Goal: Task Accomplishment & Management: Use online tool/utility

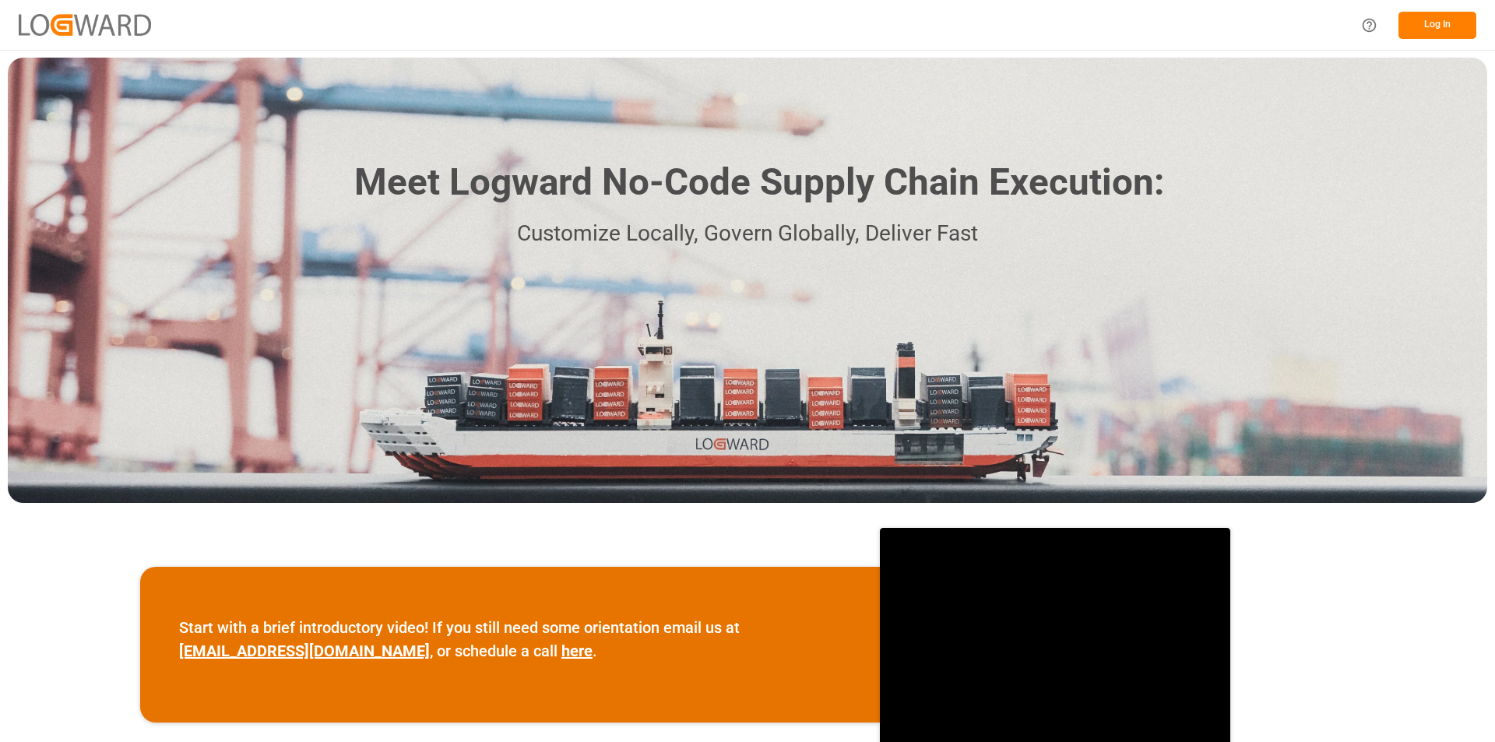
click at [1452, 26] on button "Log In" at bounding box center [1437, 25] width 78 height 27
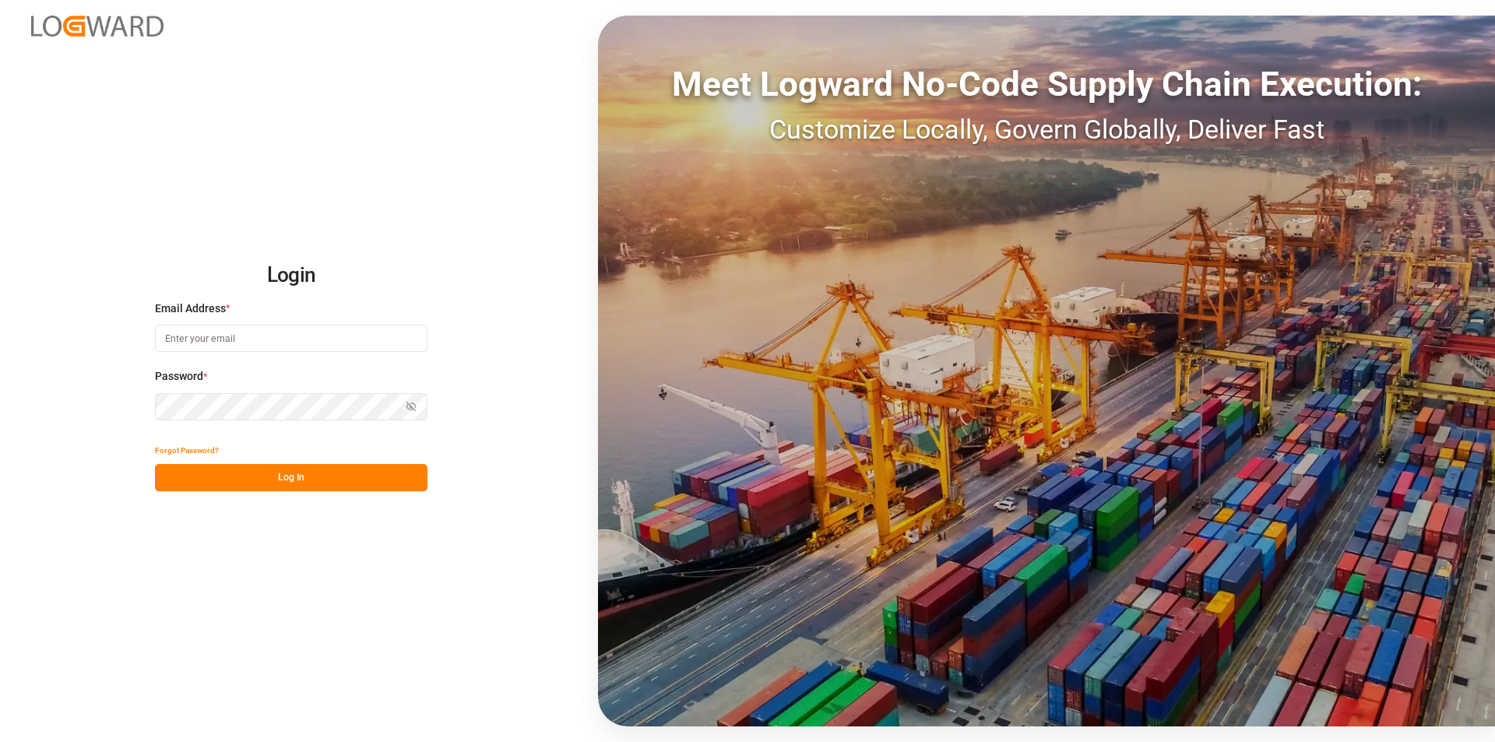
click at [251, 338] on input at bounding box center [291, 338] width 273 height 27
click at [189, 340] on input at bounding box center [291, 338] width 273 height 27
paste input "e.delwaulle@mueller-chemikalien.de"
type input "e.delwaulle@mueller-chemikalien.de"
click at [274, 475] on button "Log In" at bounding box center [291, 477] width 273 height 27
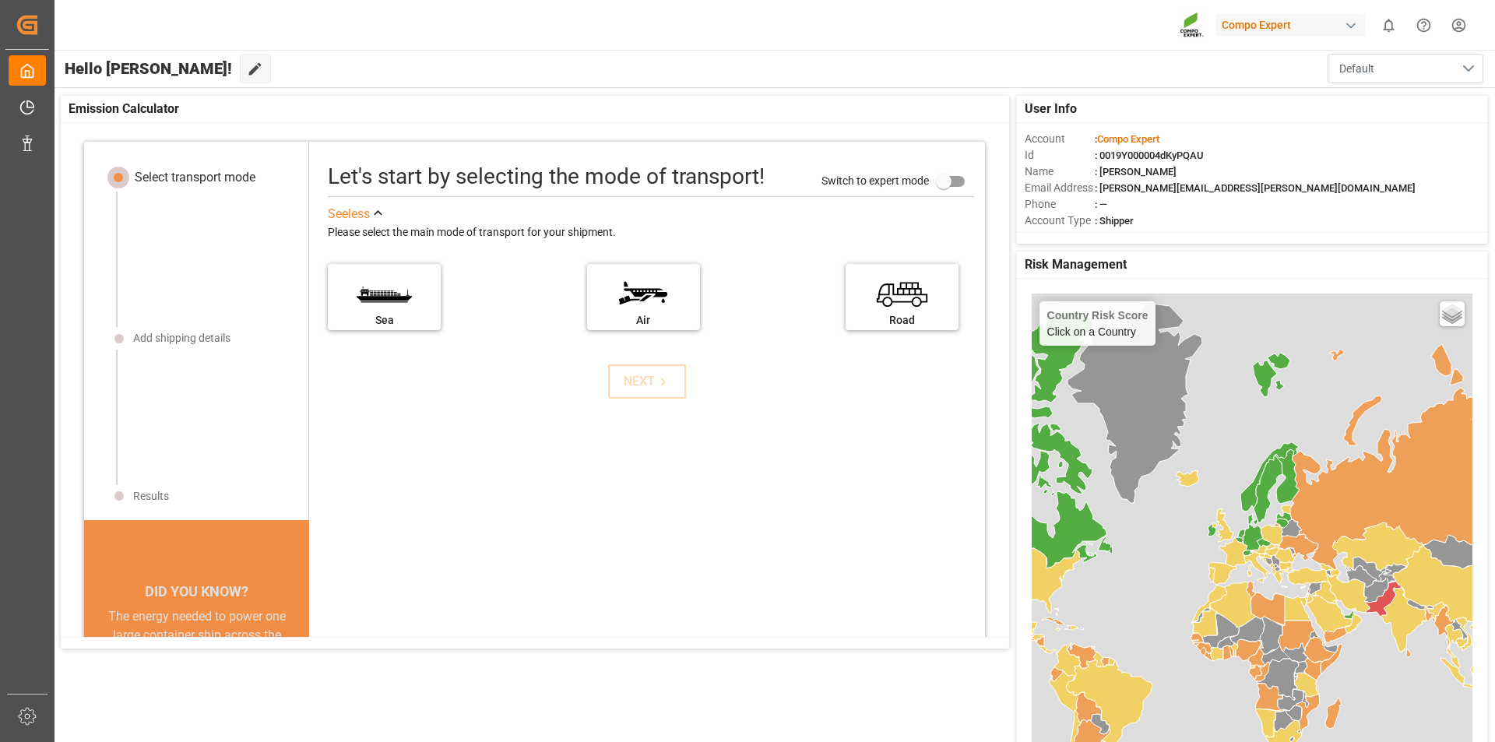
click at [1474, 74] on button "Default" at bounding box center [1405, 69] width 156 height 30
click at [1276, 55] on div "Hello Emmanuelle! Edit Cockpit Default Default" at bounding box center [774, 68] width 1442 height 37
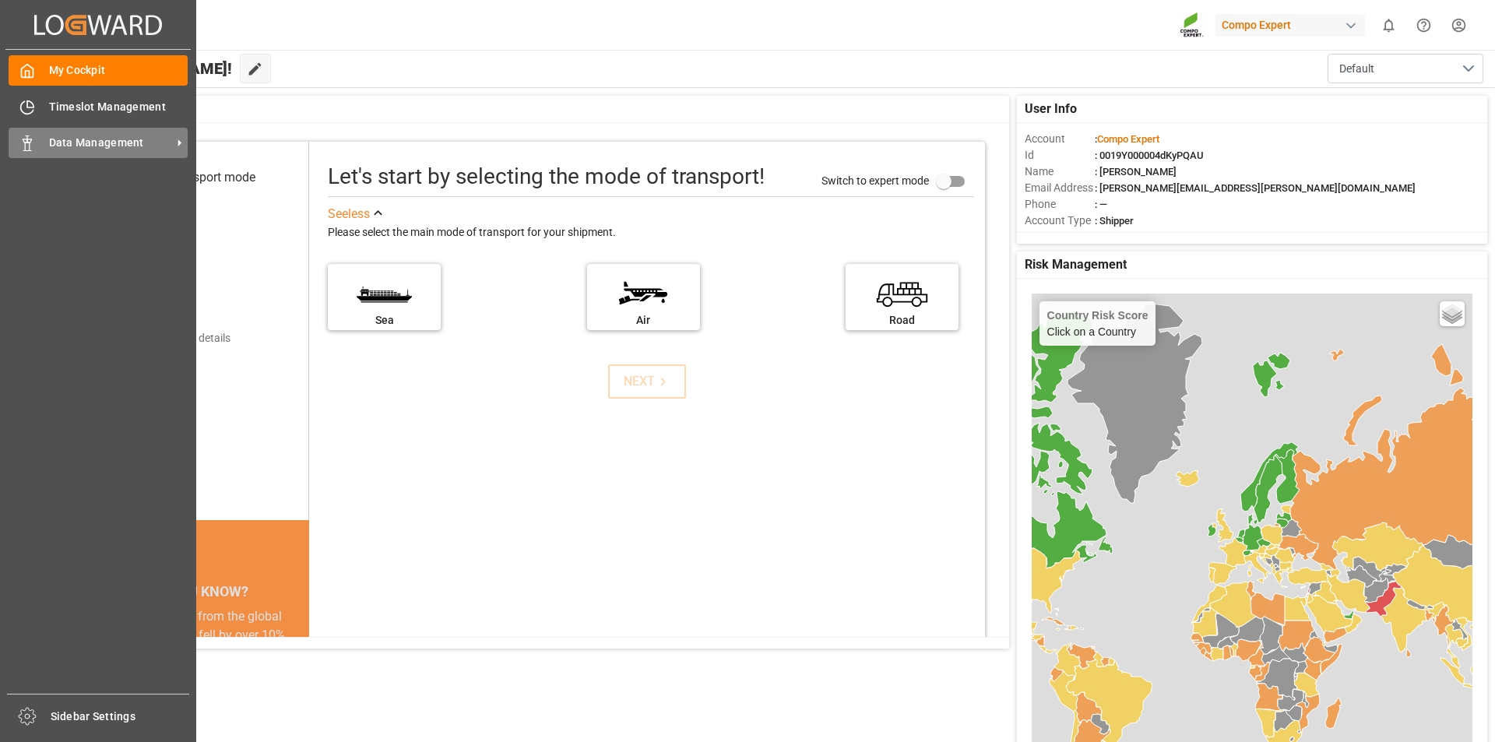
click at [28, 153] on div "Data Management Data Management" at bounding box center [98, 143] width 179 height 30
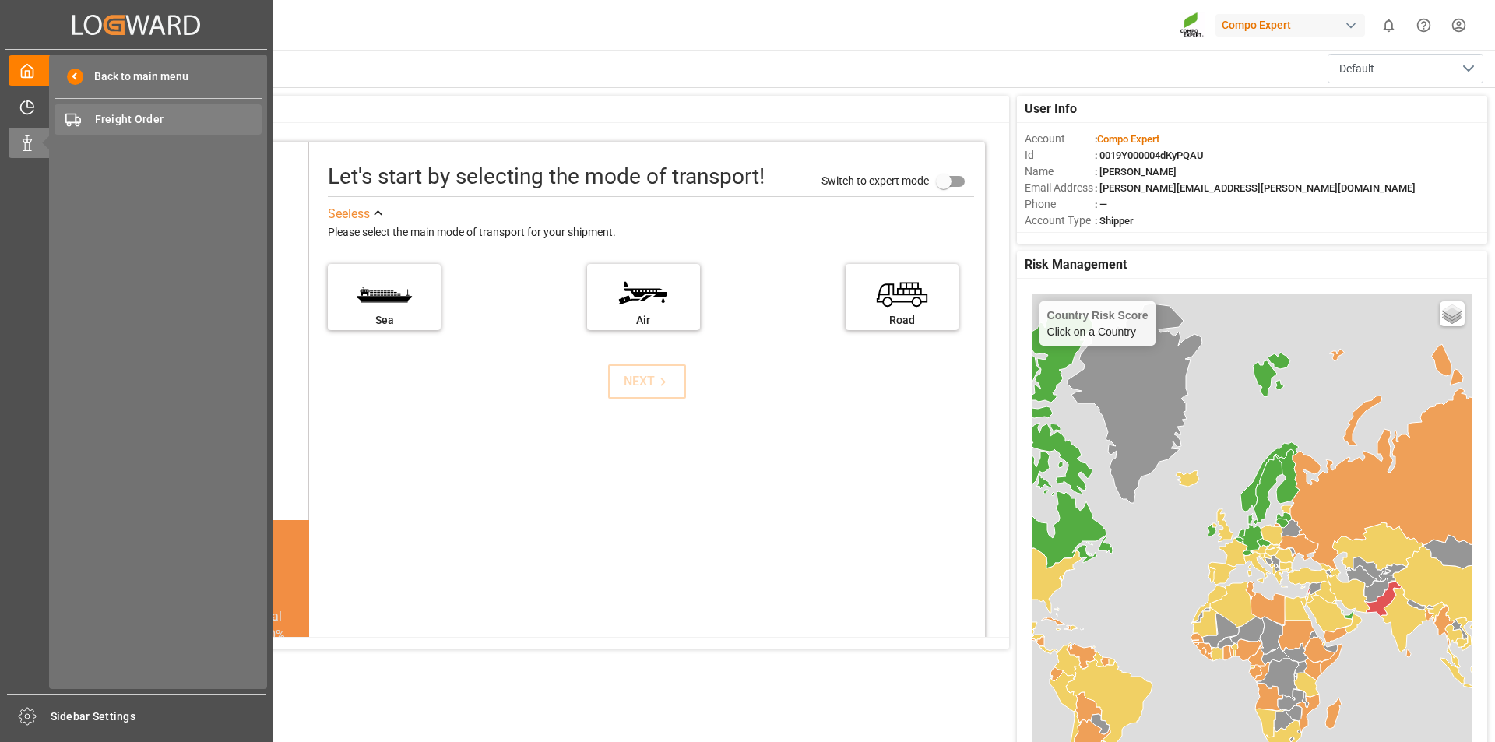
click at [158, 128] on div "Freight Order Freight Order" at bounding box center [158, 119] width 207 height 30
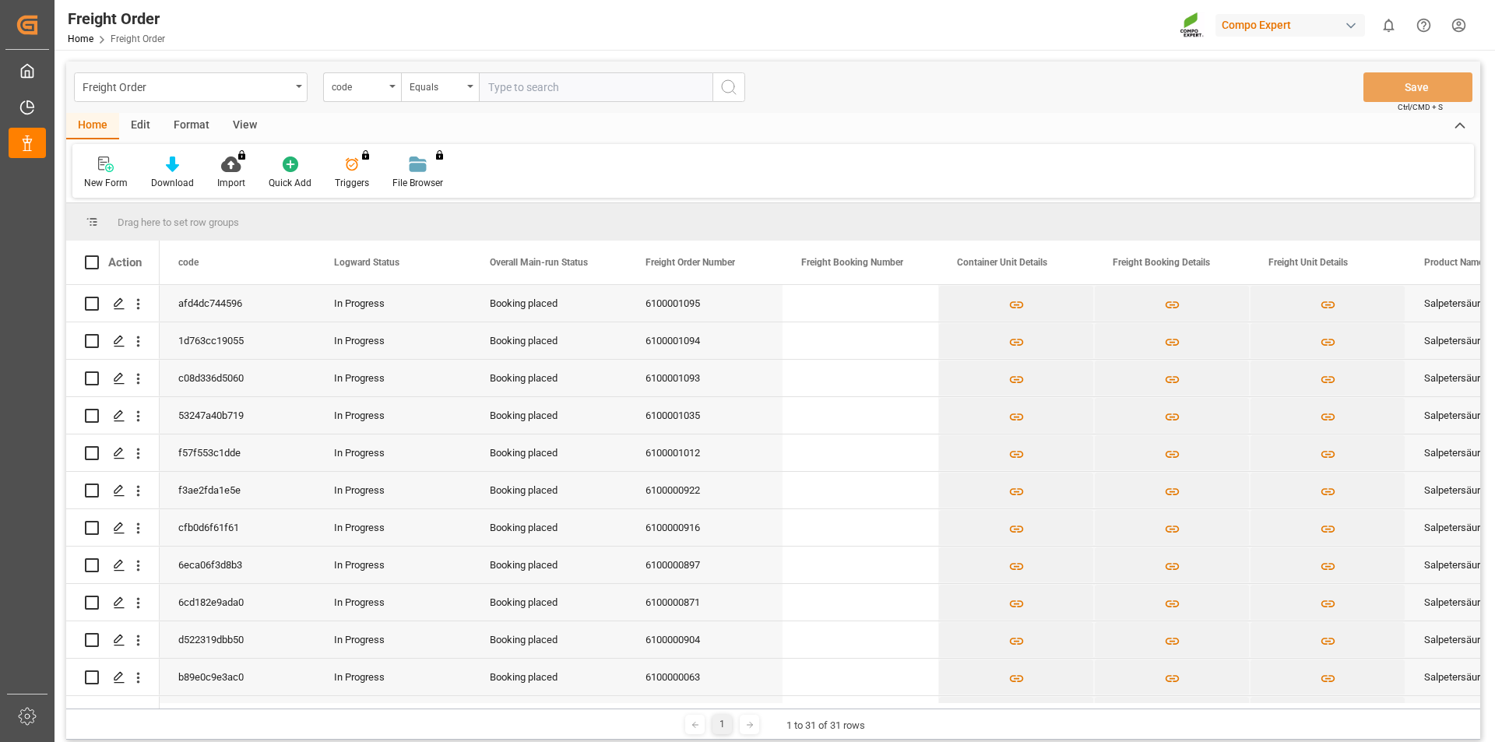
drag, startPoint x: 235, startPoint y: 0, endPoint x: 886, endPoint y: 100, distance: 658.5
click at [886, 100] on div "Freight Order code Equals Save Ctrl/CMD + S" at bounding box center [773, 87] width 1414 height 51
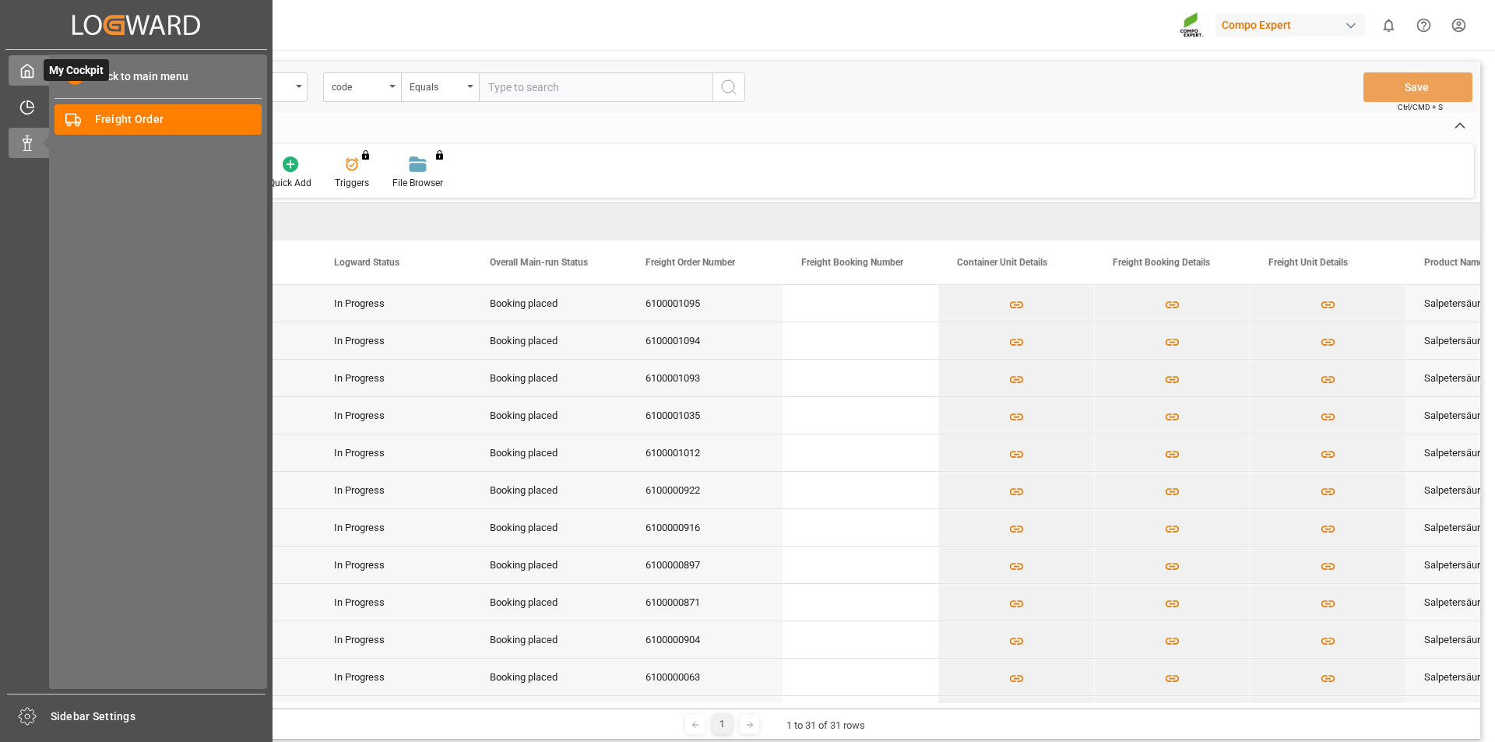
click at [105, 79] on span "My Cockpit" at bounding box center [76, 70] width 65 height 22
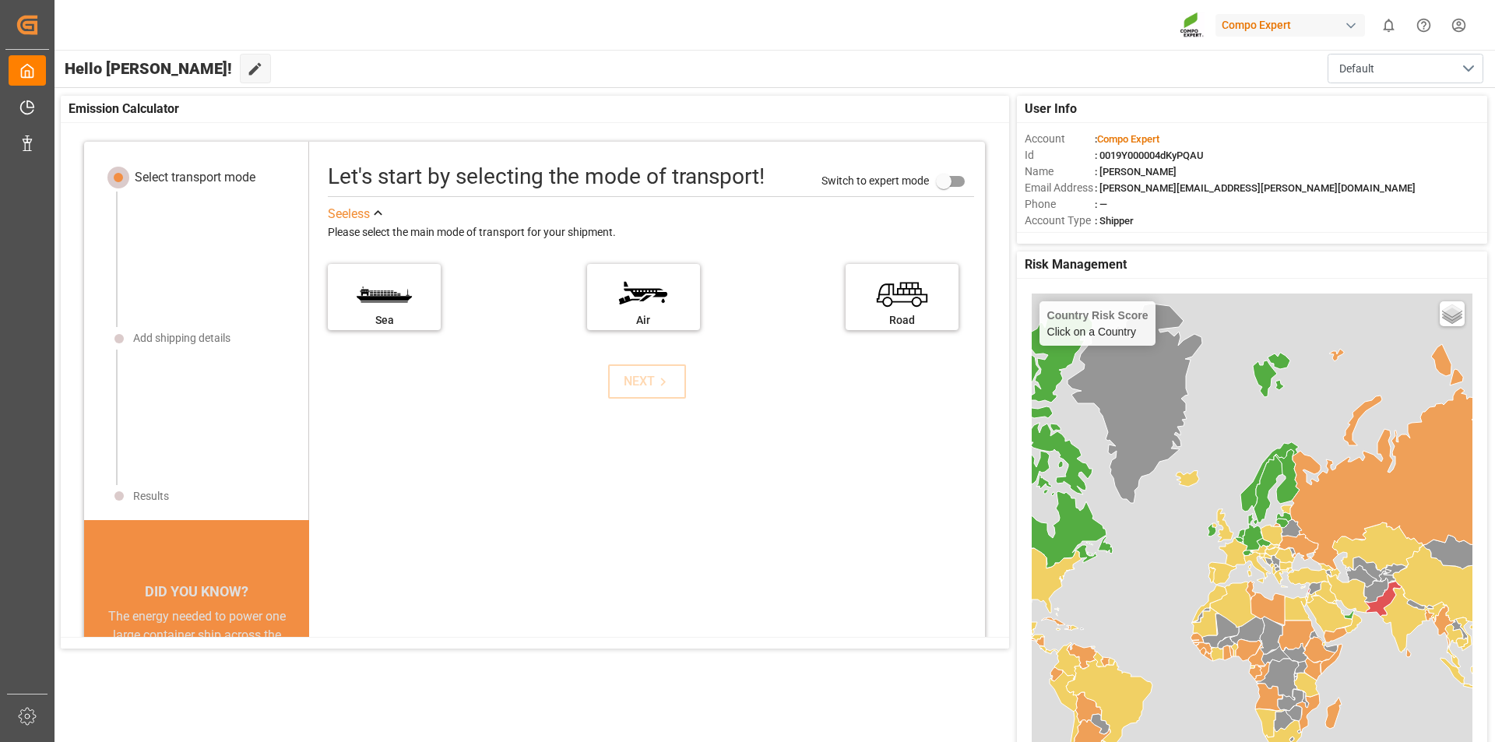
click at [1417, 24] on icon "Help Center" at bounding box center [1424, 25] width 14 height 14
click at [247, 68] on icon at bounding box center [255, 69] width 16 height 16
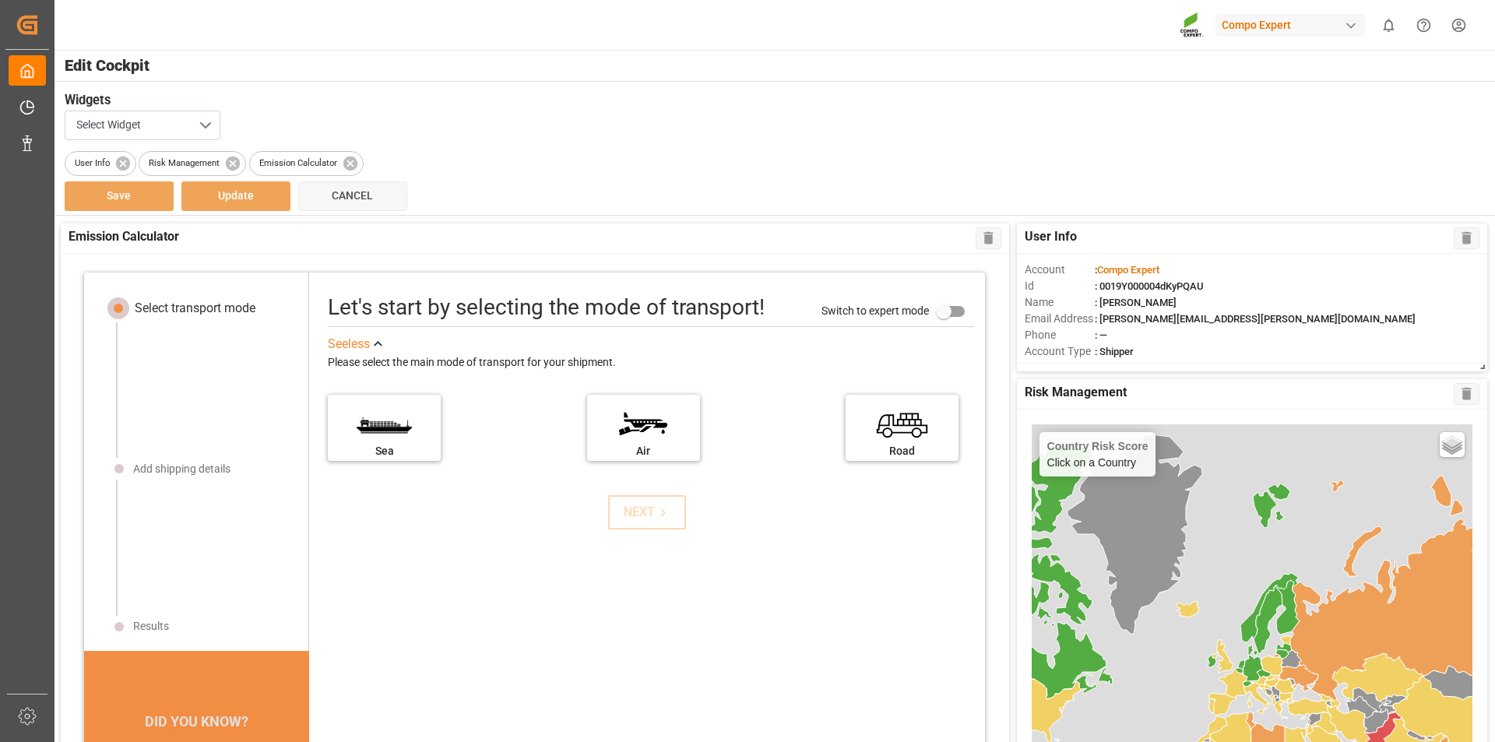
click at [1482, 365] on span at bounding box center [1480, 364] width 16 height 16
click at [1345, 27] on div "button" at bounding box center [1351, 26] width 16 height 16
click at [1463, 23] on html "Created by potrace 1.15, written by Peter Selinger 2001-2017 Created by potrace…" at bounding box center [747, 371] width 1495 height 742
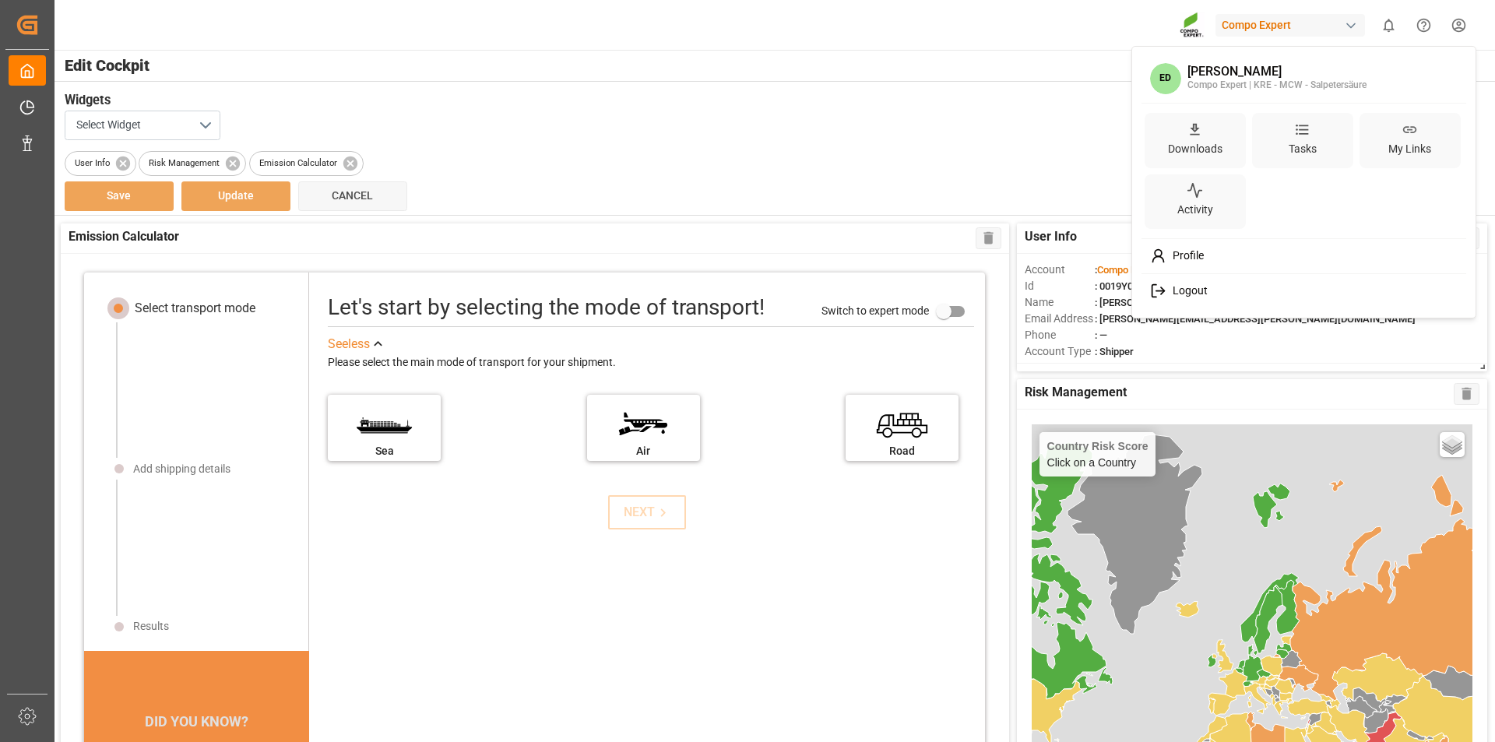
click at [1463, 24] on html "Created by potrace 1.15, written by Peter Selinger 2001-2017 Created by potrace…" at bounding box center [747, 371] width 1495 height 742
click at [1310, 147] on div "Tasks" at bounding box center [1302, 149] width 34 height 23
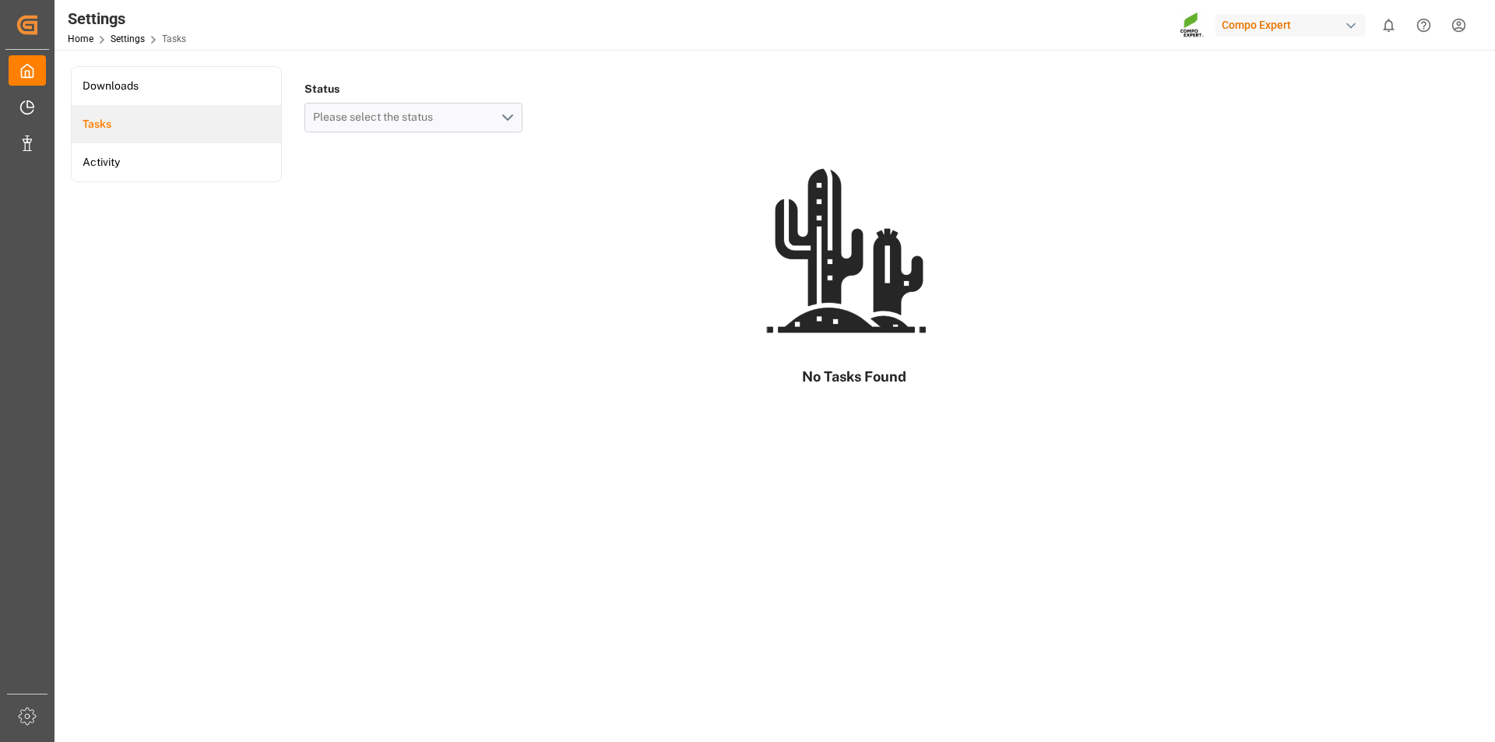
click at [441, 267] on div "No Tasks Found" at bounding box center [854, 262] width 1100 height 260
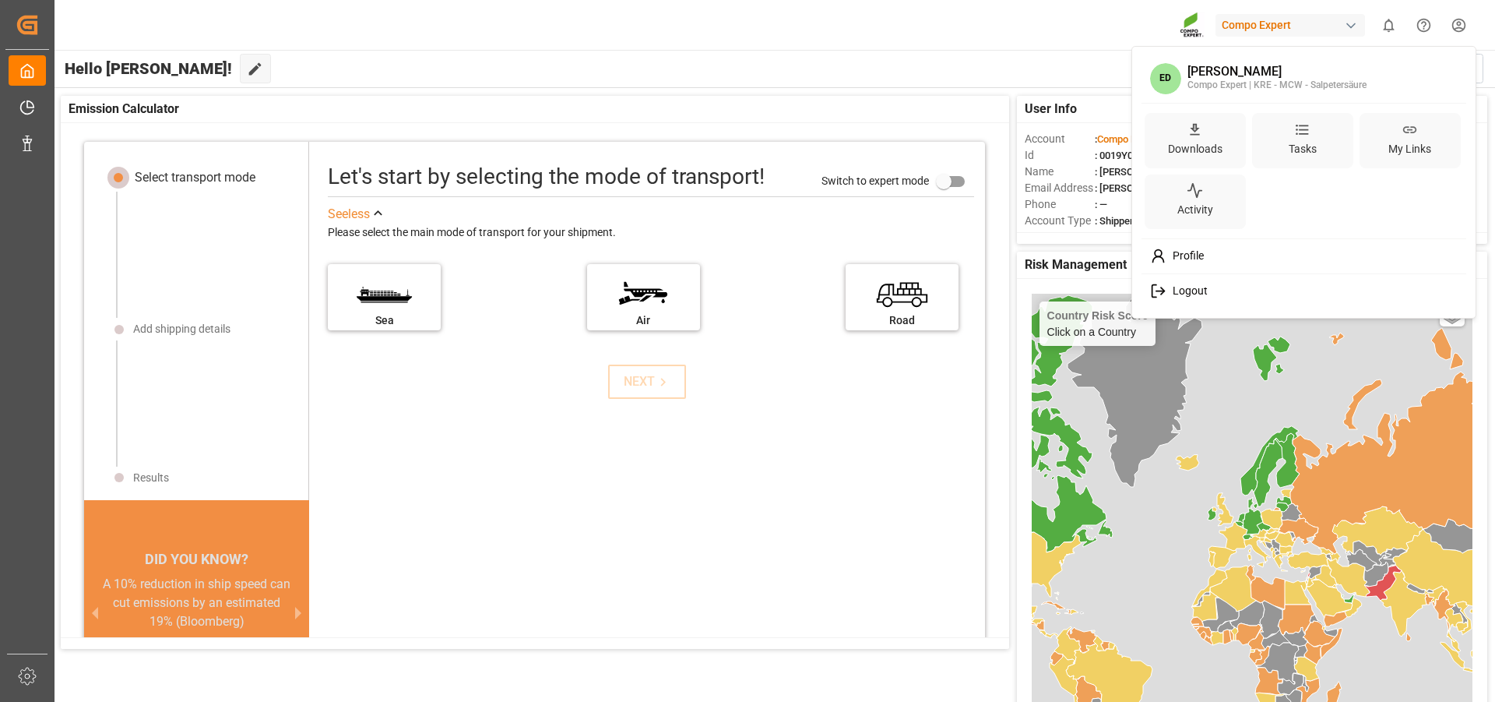
click at [1459, 22] on html "Created by potrace 1.15, written by Peter Selinger 2001-2017 Created by potrace…" at bounding box center [747, 351] width 1495 height 702
click at [1183, 291] on span "Logout" at bounding box center [1186, 291] width 41 height 14
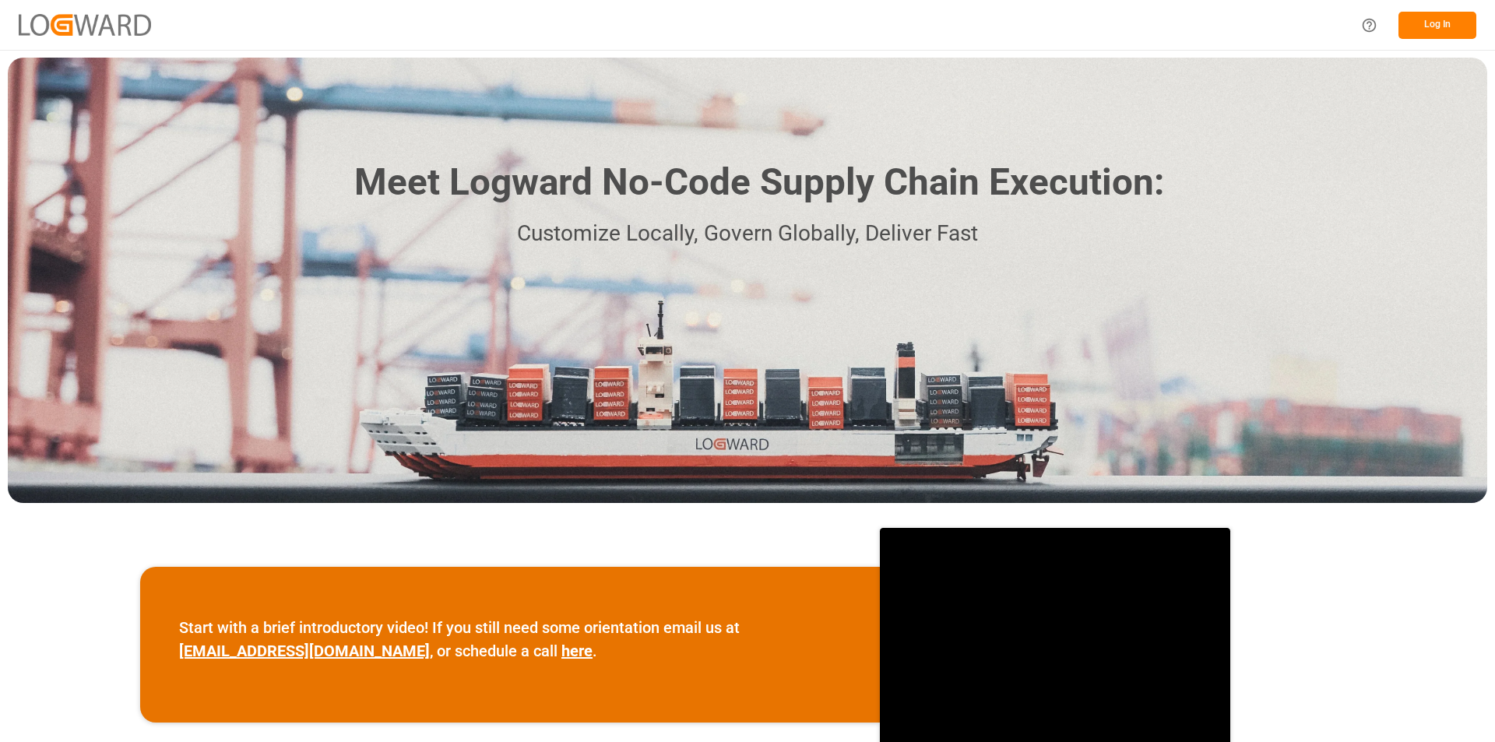
click at [1436, 30] on button "Log In" at bounding box center [1437, 25] width 78 height 27
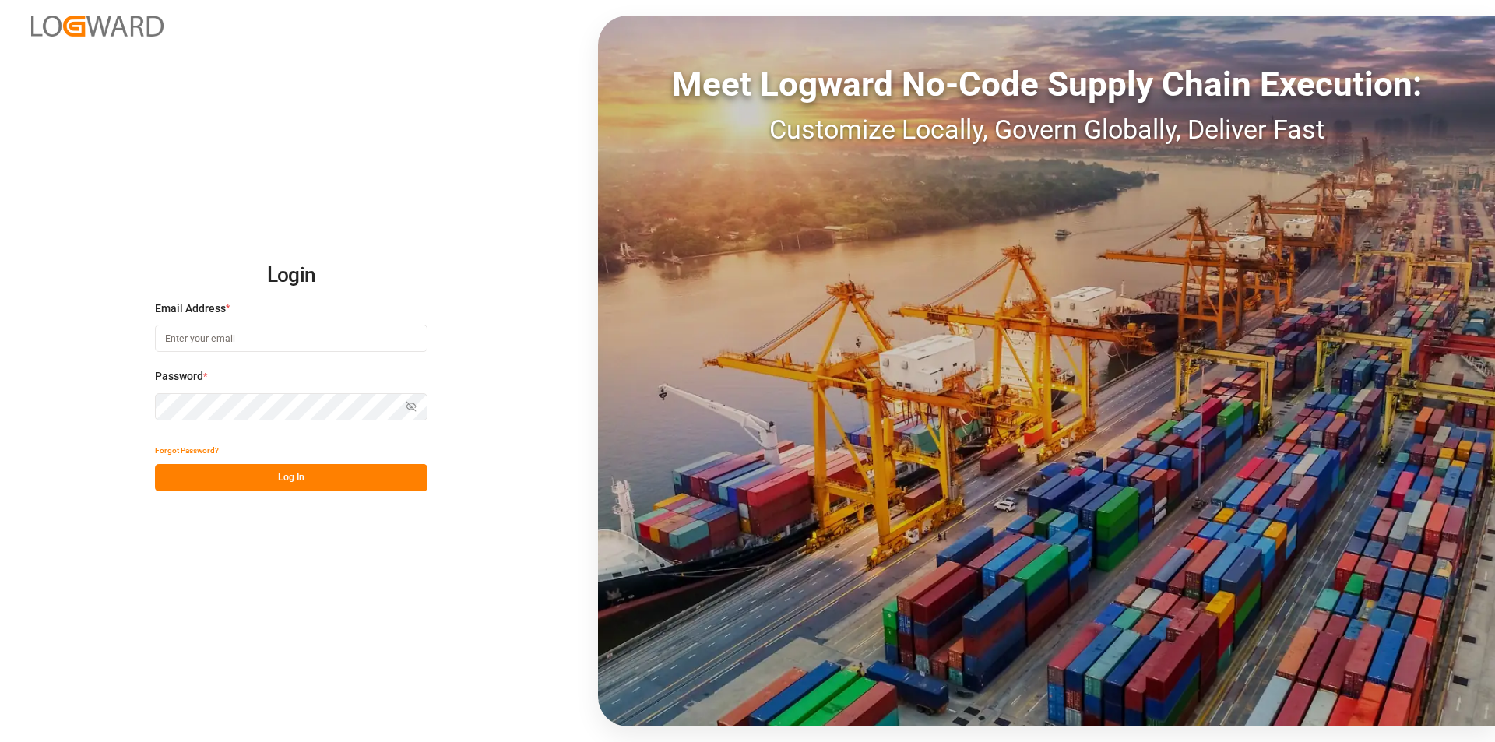
click at [224, 339] on input at bounding box center [291, 338] width 273 height 27
click at [253, 329] on input at bounding box center [291, 338] width 273 height 27
paste input "[PERSON_NAME][EMAIL_ADDRESS][PERSON_NAME][DOMAIN_NAME]"
type input "[PERSON_NAME][EMAIL_ADDRESS][PERSON_NAME][DOMAIN_NAME]"
drag, startPoint x: 287, startPoint y: 485, endPoint x: 333, endPoint y: 444, distance: 61.7
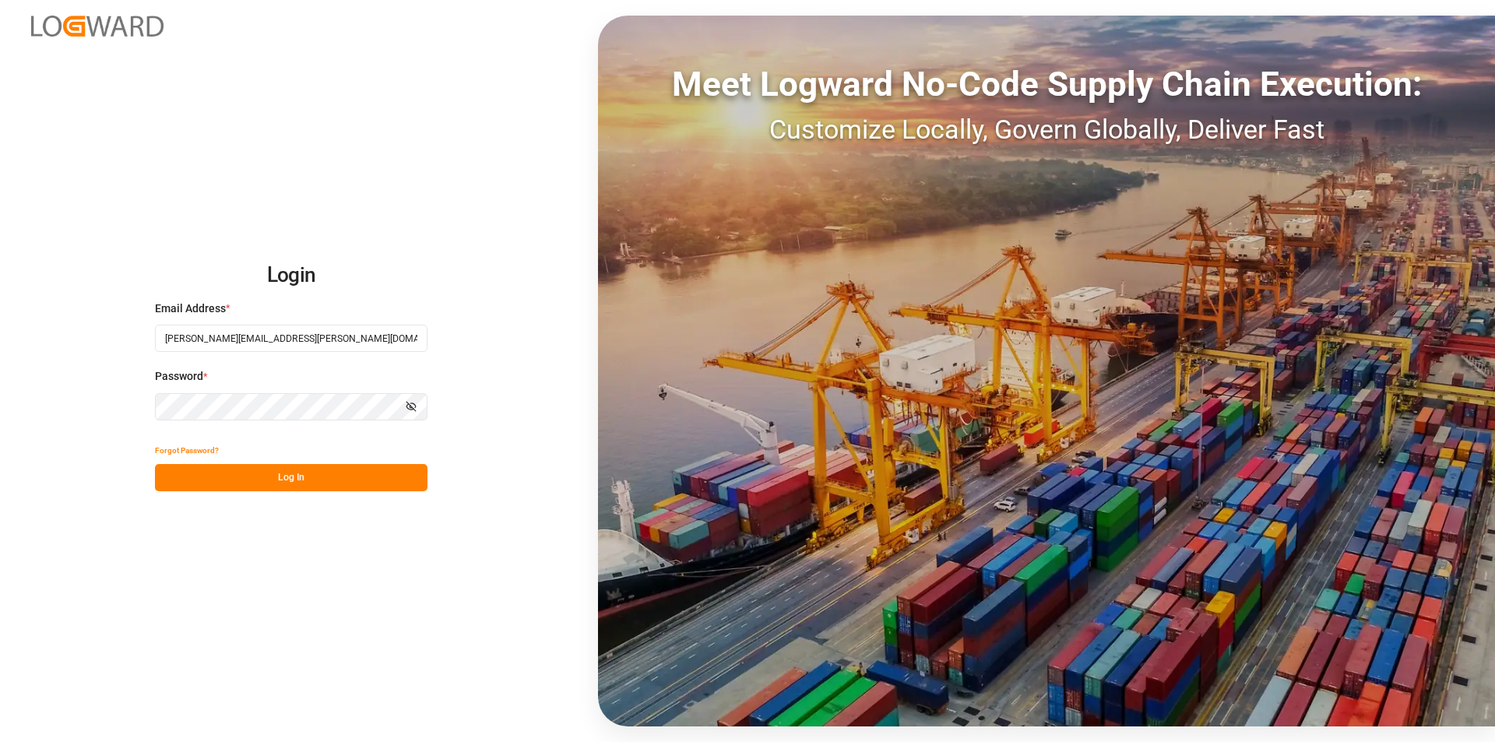
click at [288, 485] on button "Log In" at bounding box center [291, 477] width 273 height 27
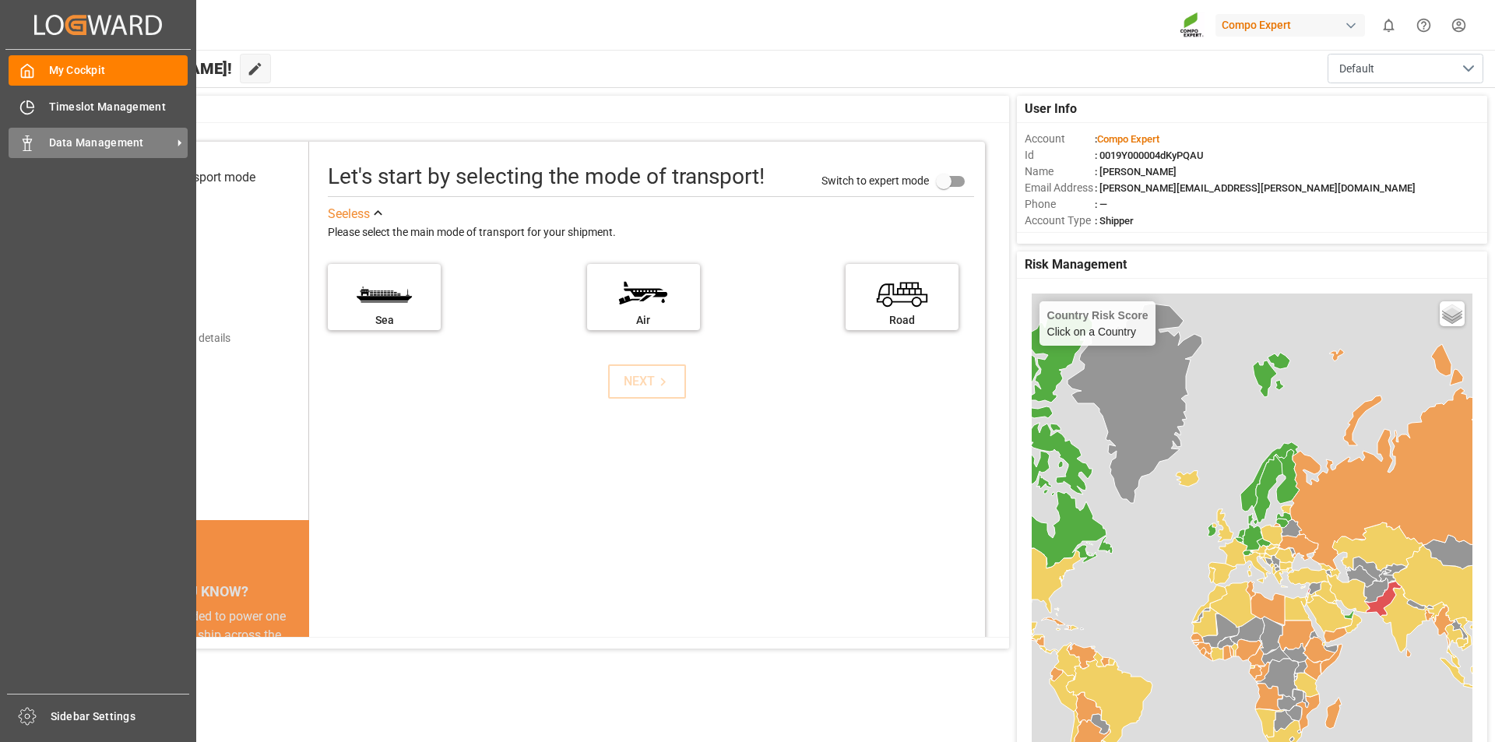
click at [33, 146] on icon at bounding box center [27, 143] width 16 height 16
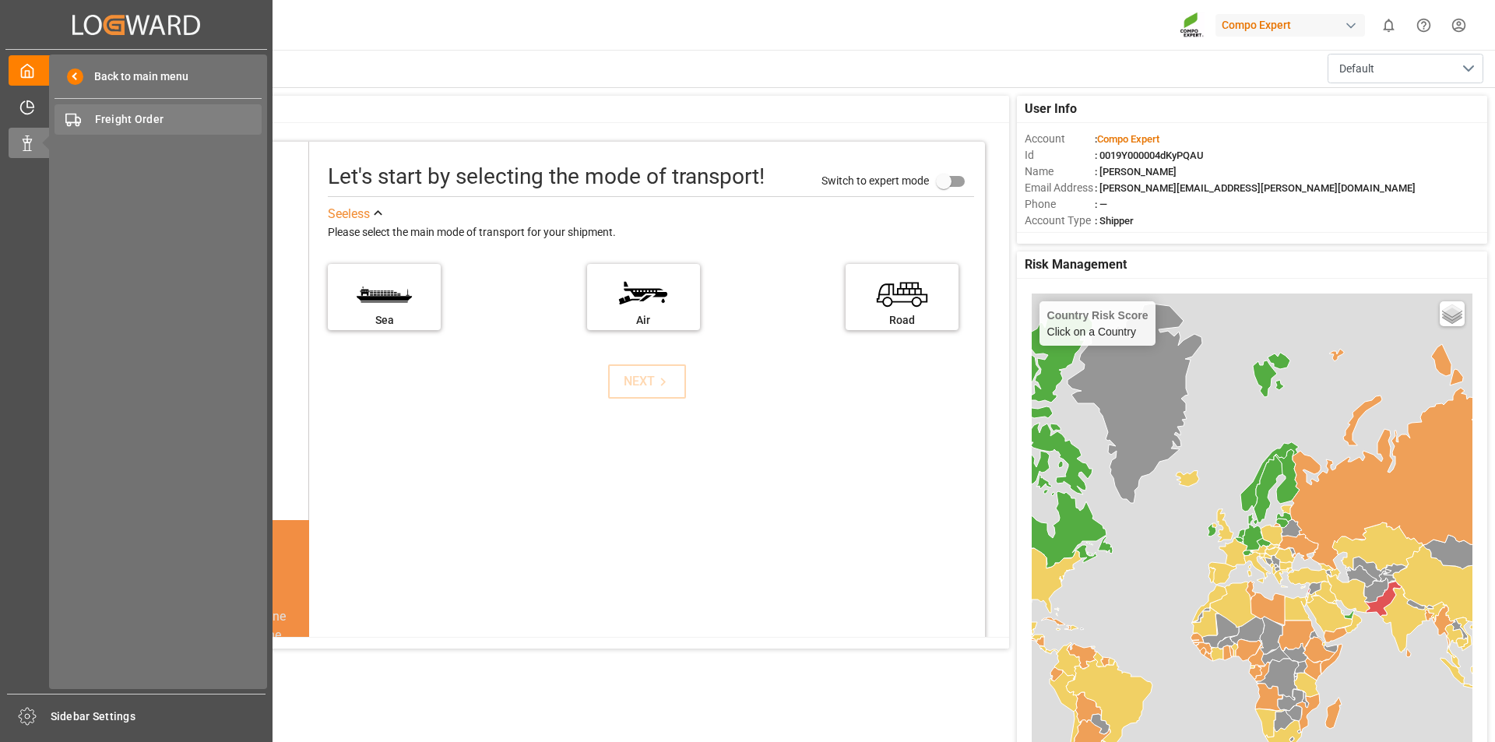
click at [178, 121] on span "Freight Order" at bounding box center [178, 119] width 167 height 16
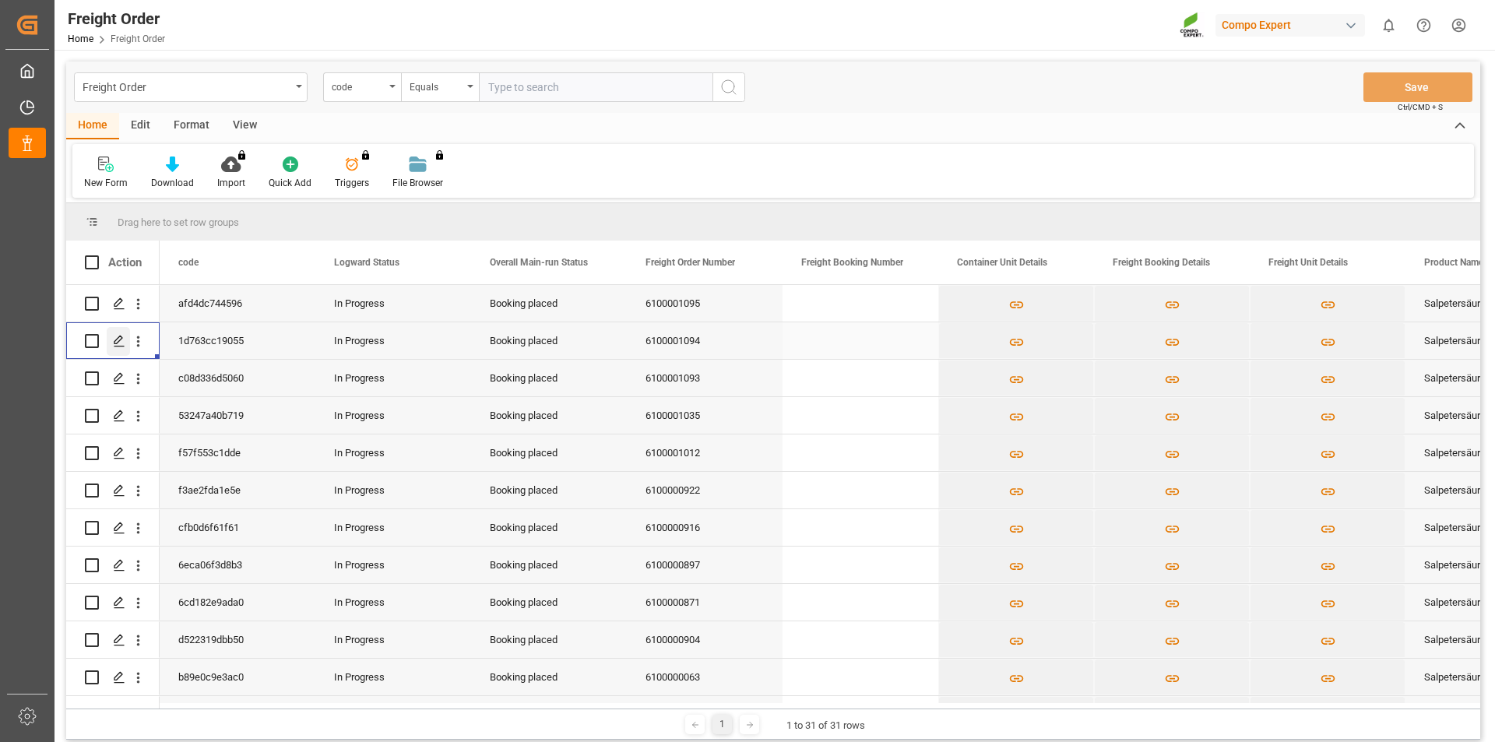
click at [121, 346] on icon "Press SPACE to select this row." at bounding box center [119, 341] width 12 height 12
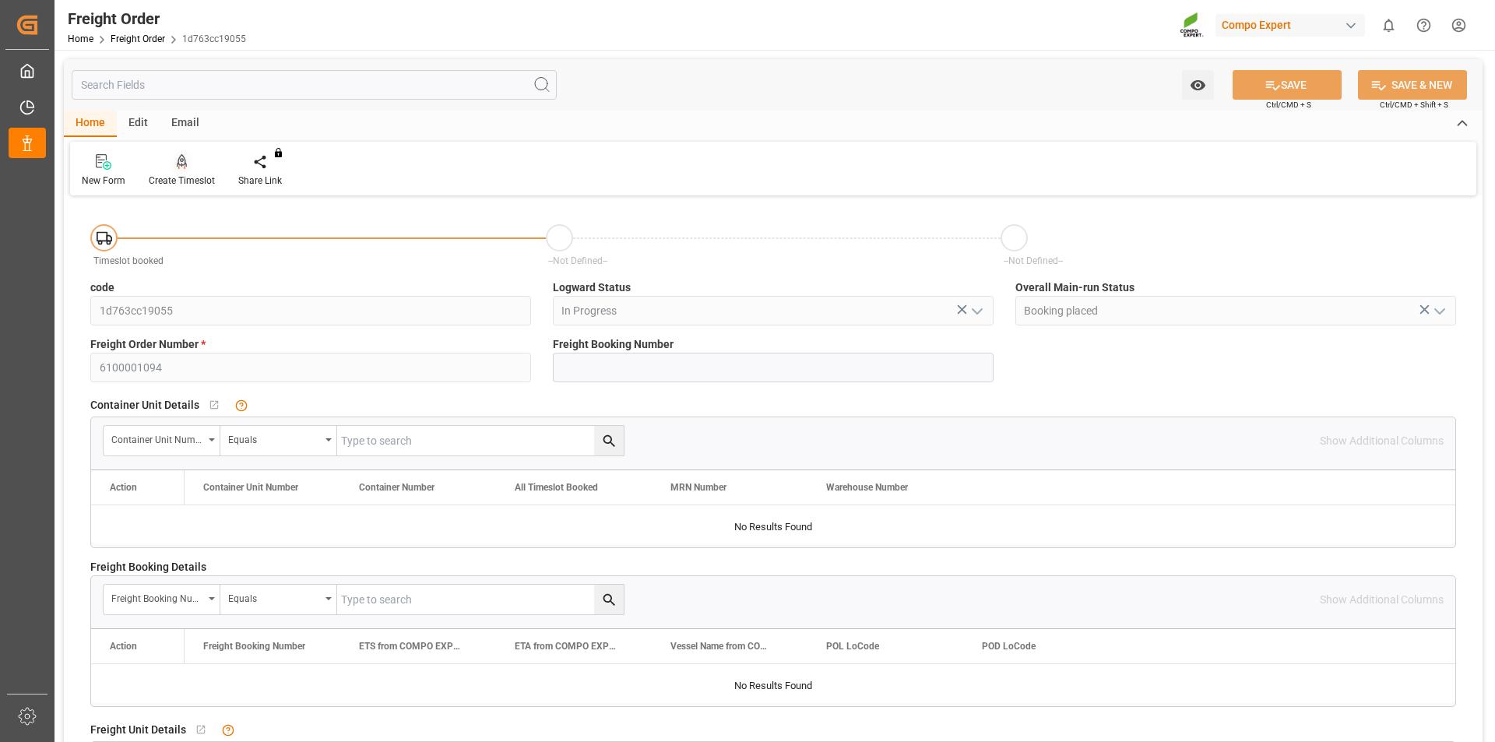
click at [183, 174] on div "Create Timeslot" at bounding box center [182, 181] width 66 height 14
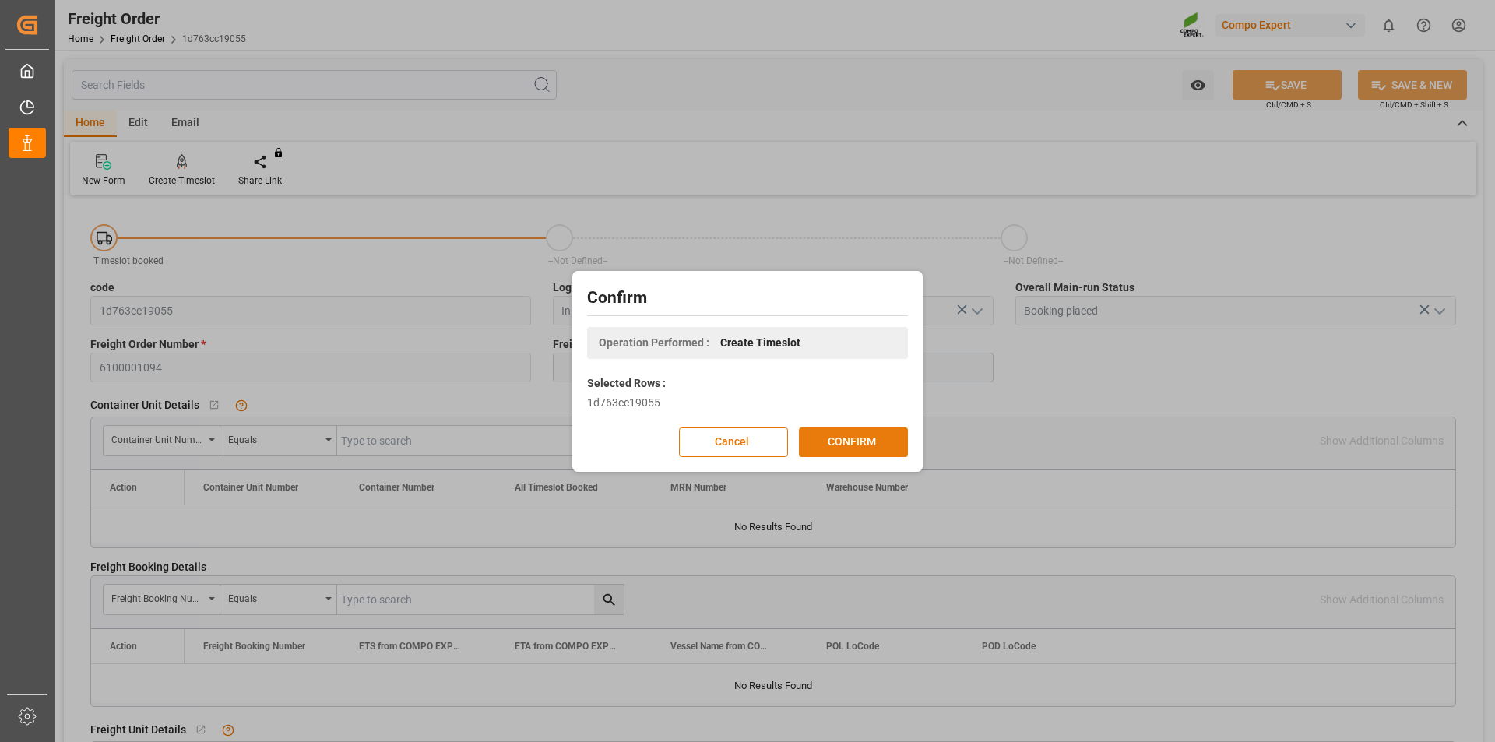
click at [889, 446] on button "CONFIRM" at bounding box center [853, 442] width 109 height 30
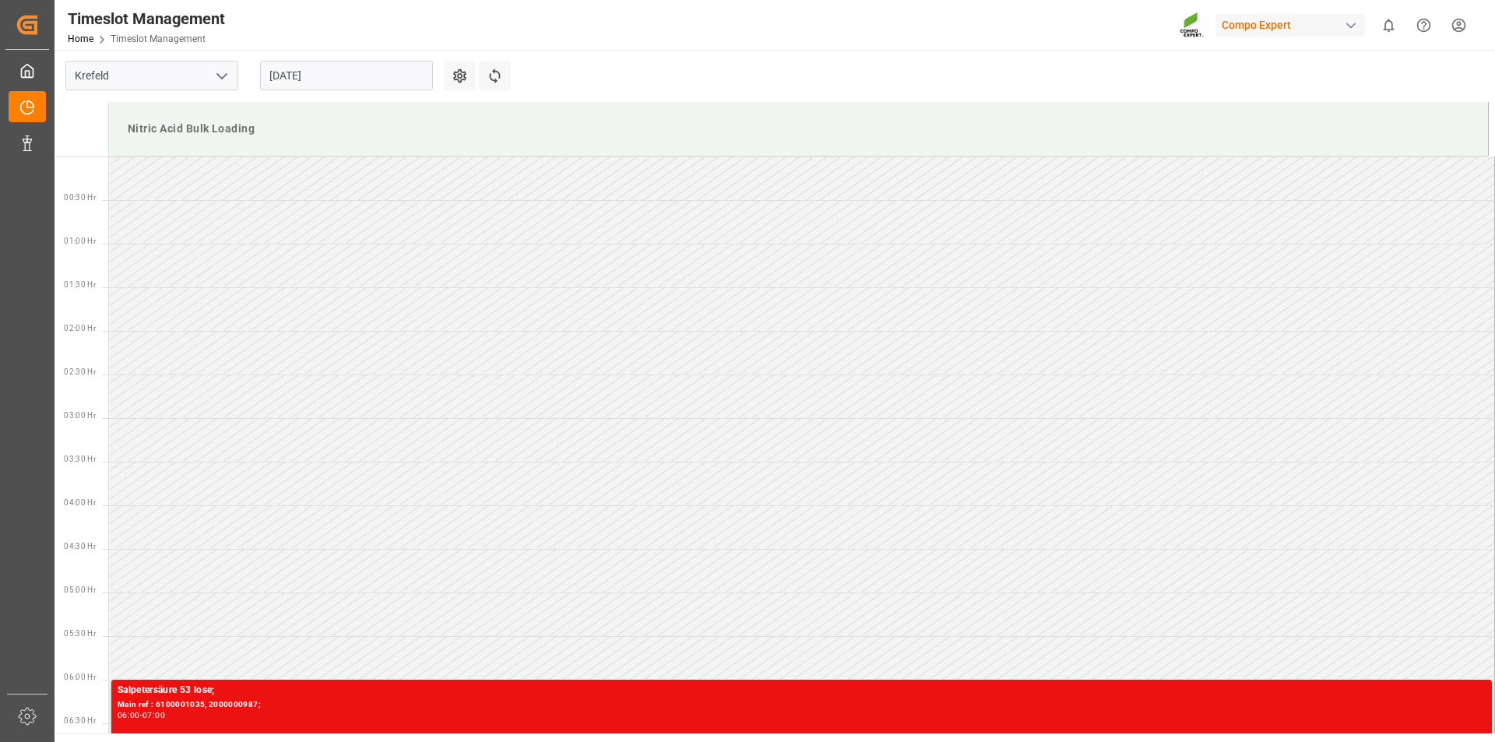
scroll to position [687, 0]
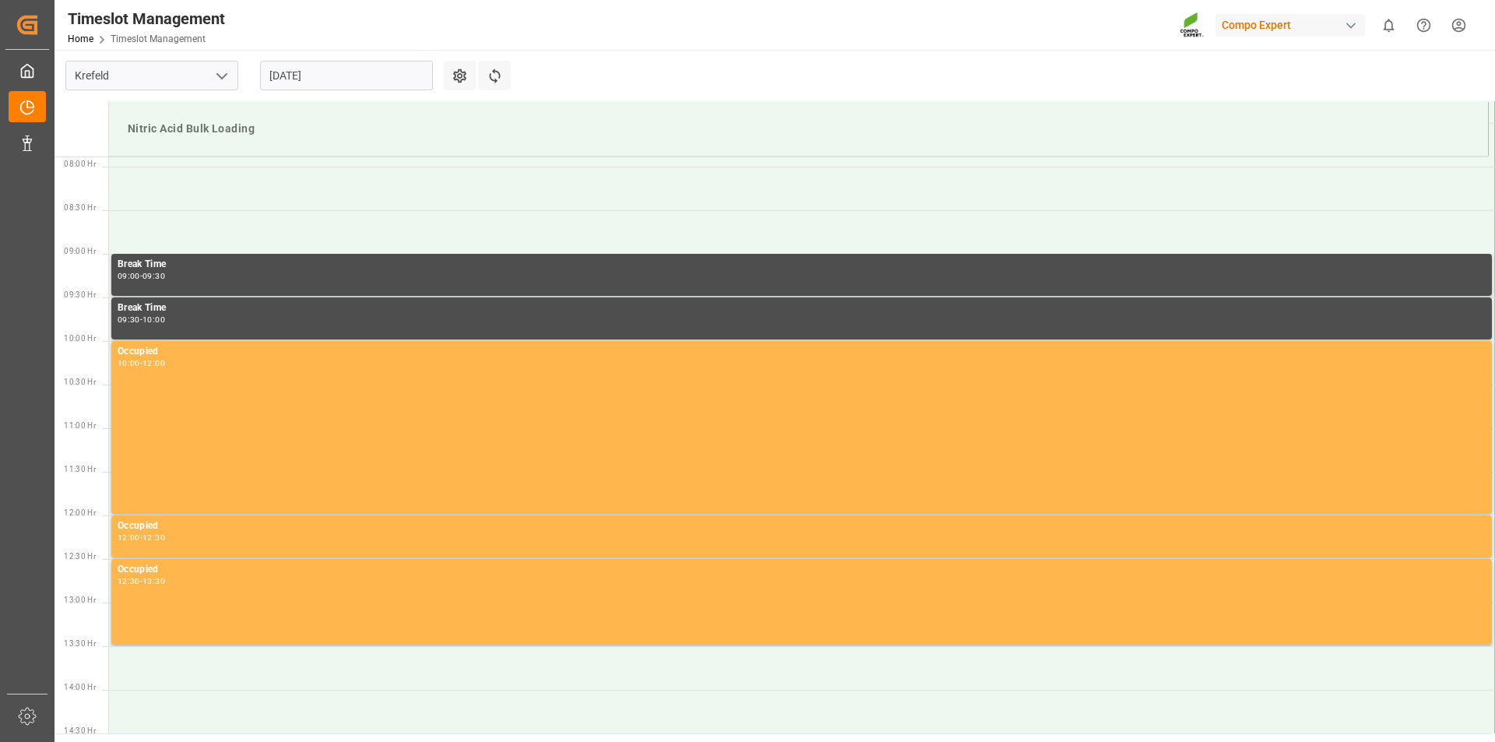
click at [384, 80] on input "11.08.2025" at bounding box center [346, 76] width 173 height 30
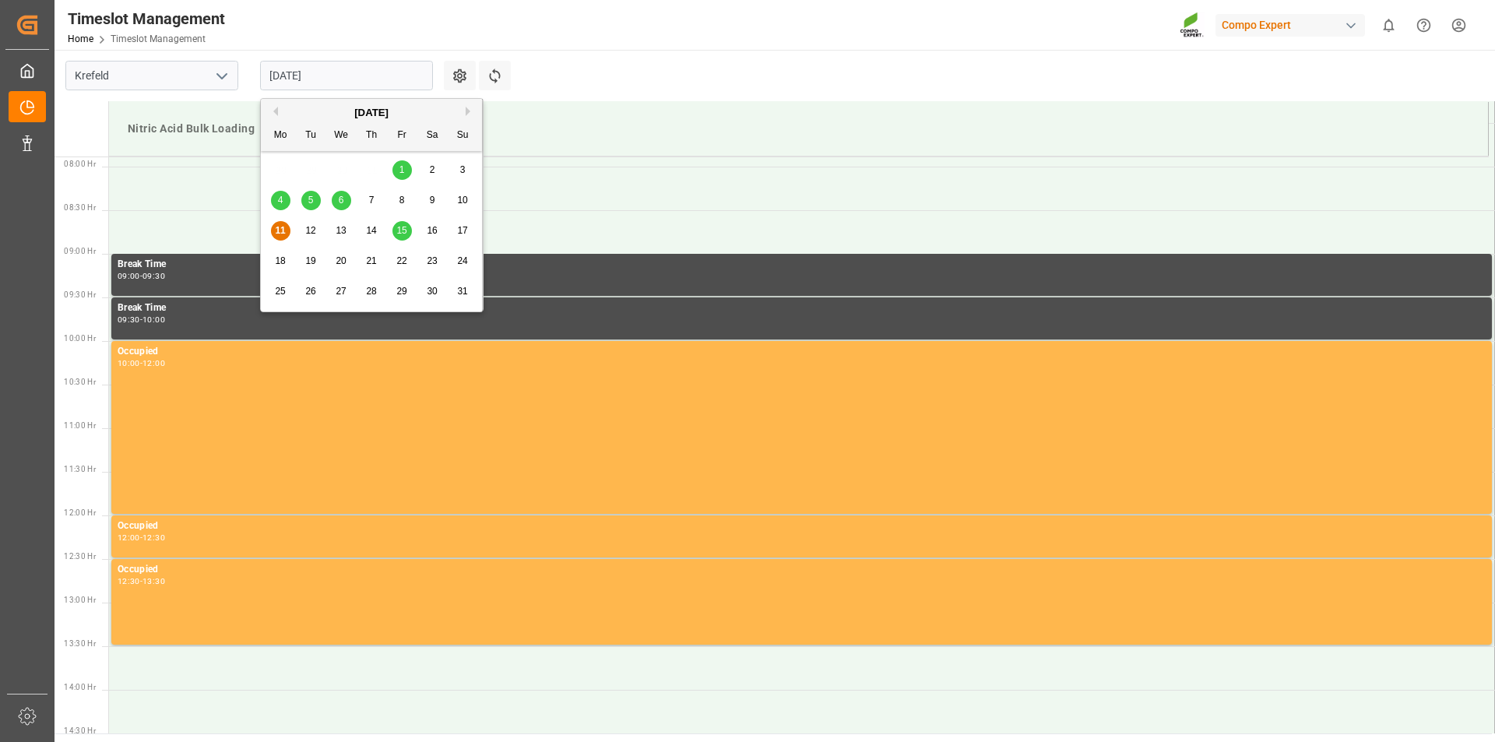
click at [403, 227] on span "15" at bounding box center [401, 230] width 10 height 11
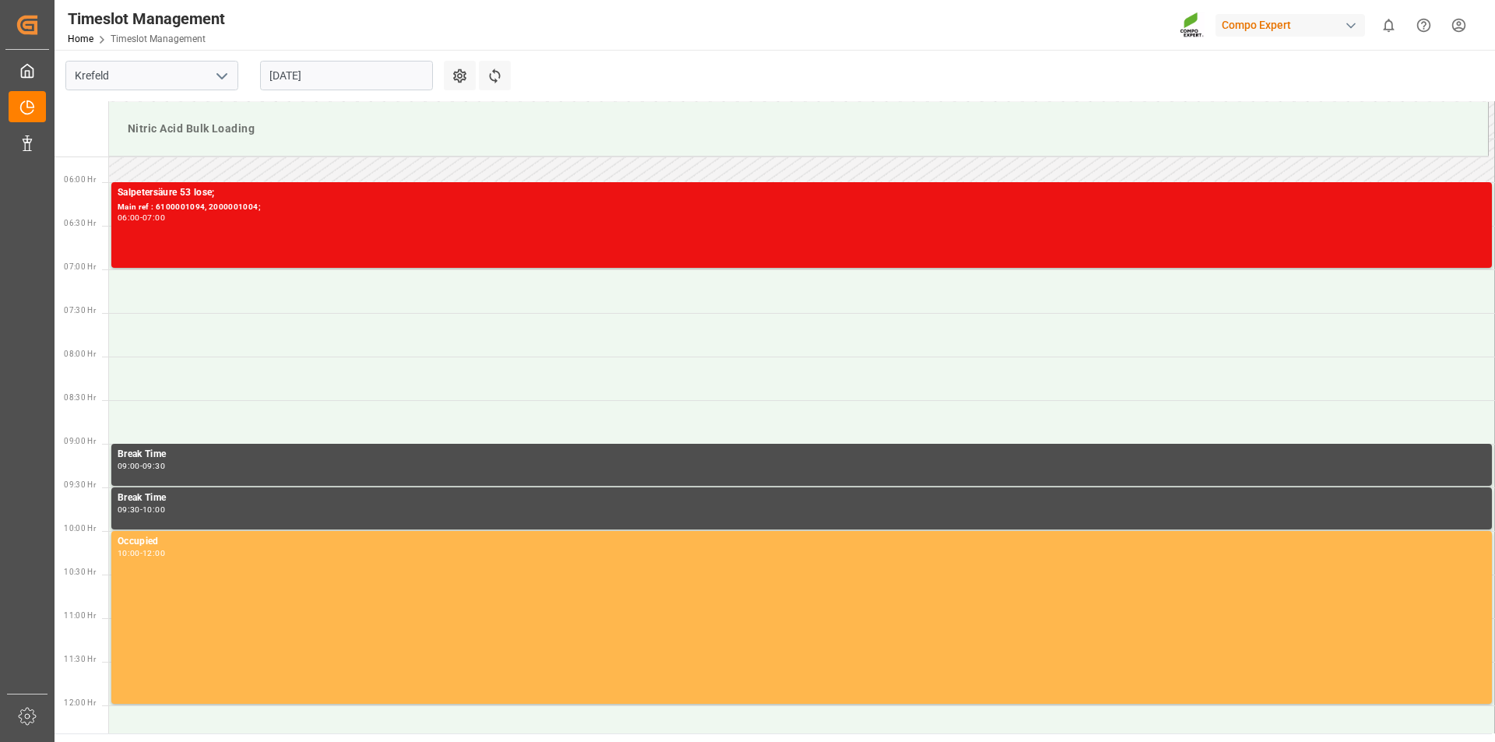
scroll to position [452, 0]
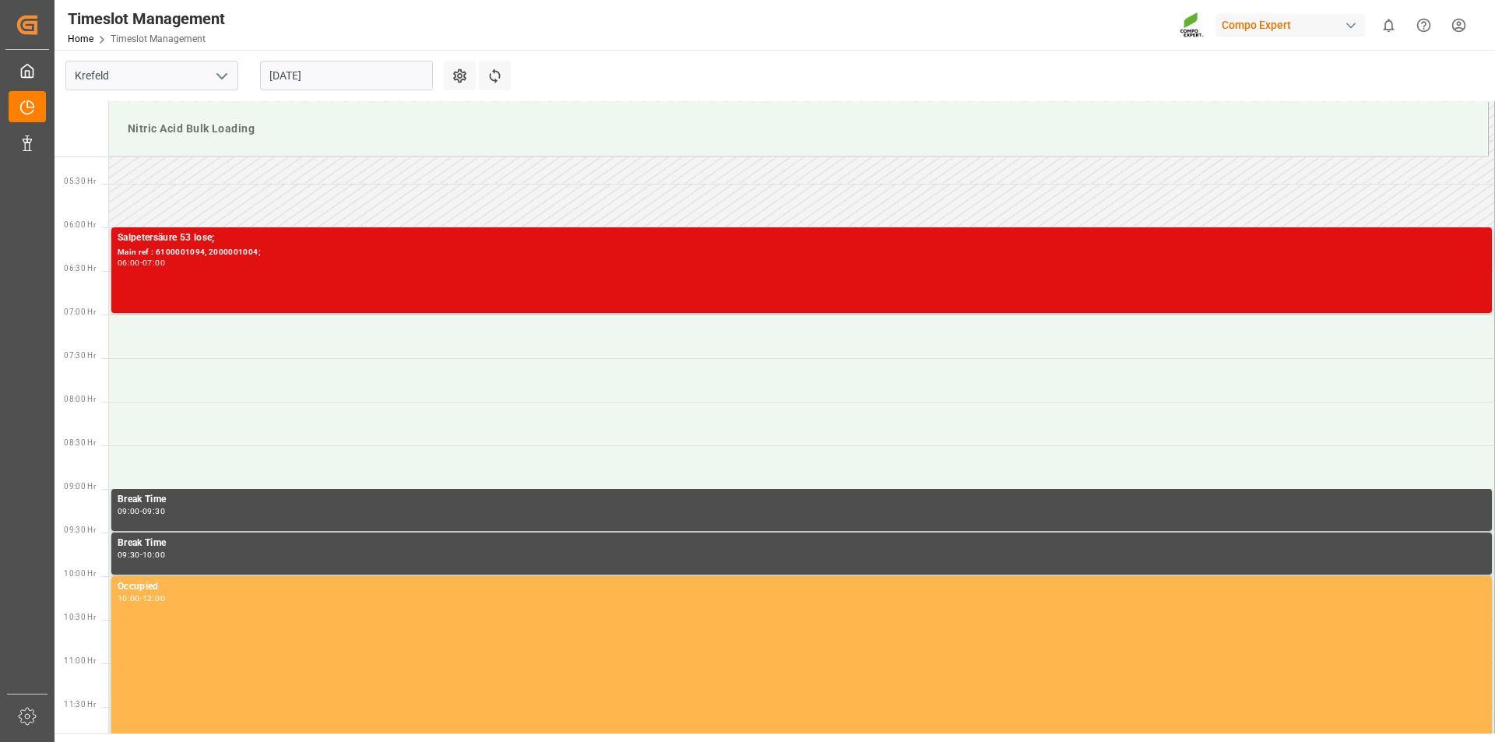
click at [209, 255] on div "Main ref : 6100001094, 2000001004;" at bounding box center [802, 252] width 1368 height 13
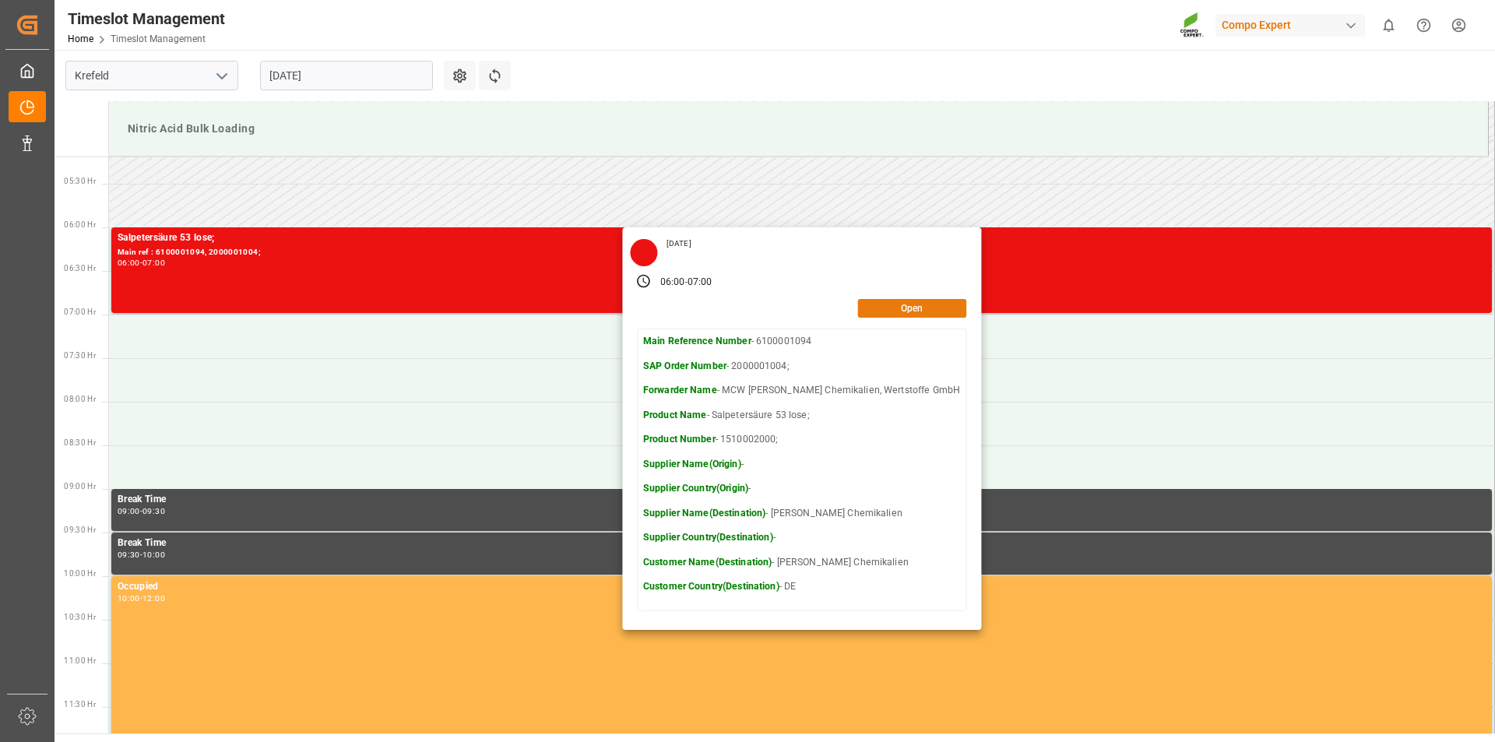
click at [860, 309] on button "Open" at bounding box center [911, 308] width 109 height 19
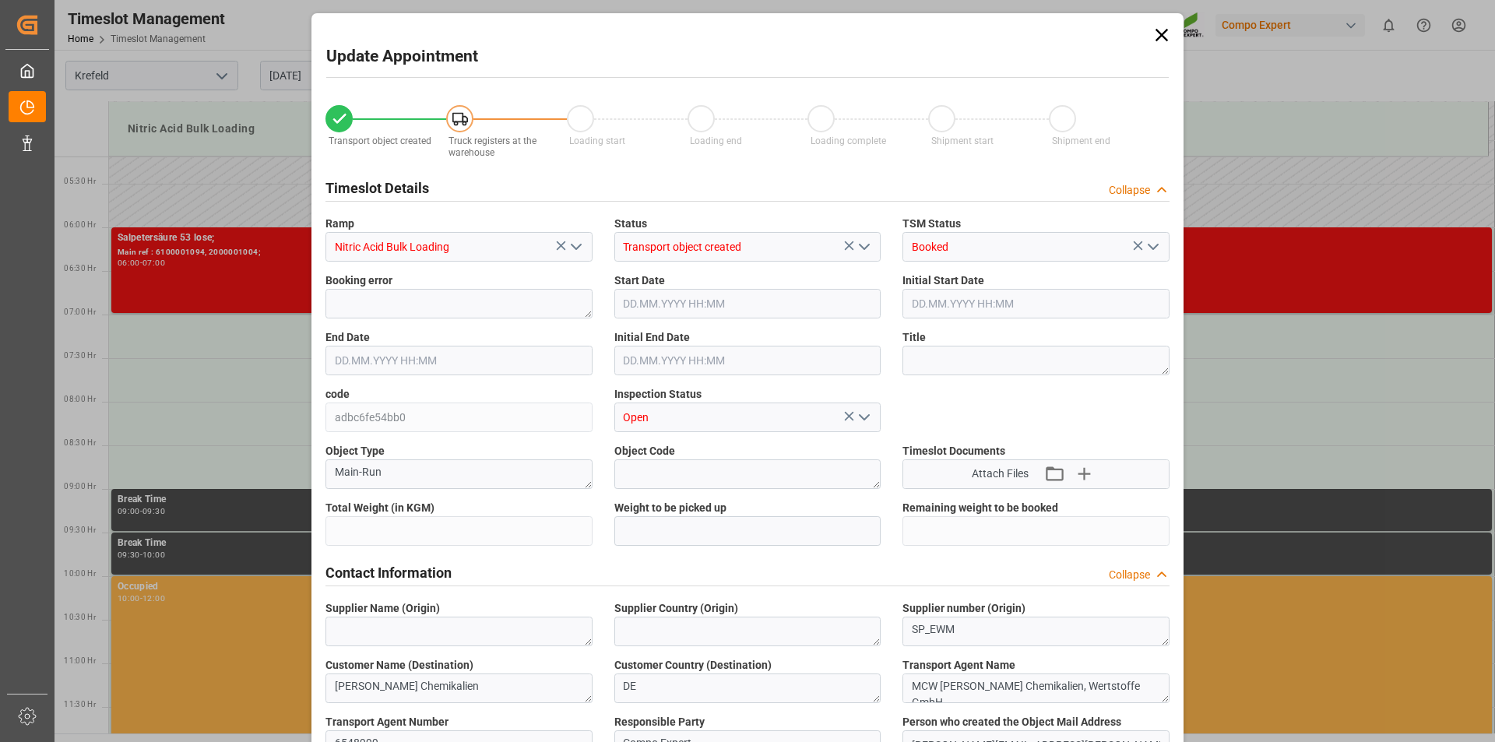
type input "6000"
type input "0"
type input "15.08.2025 06:00"
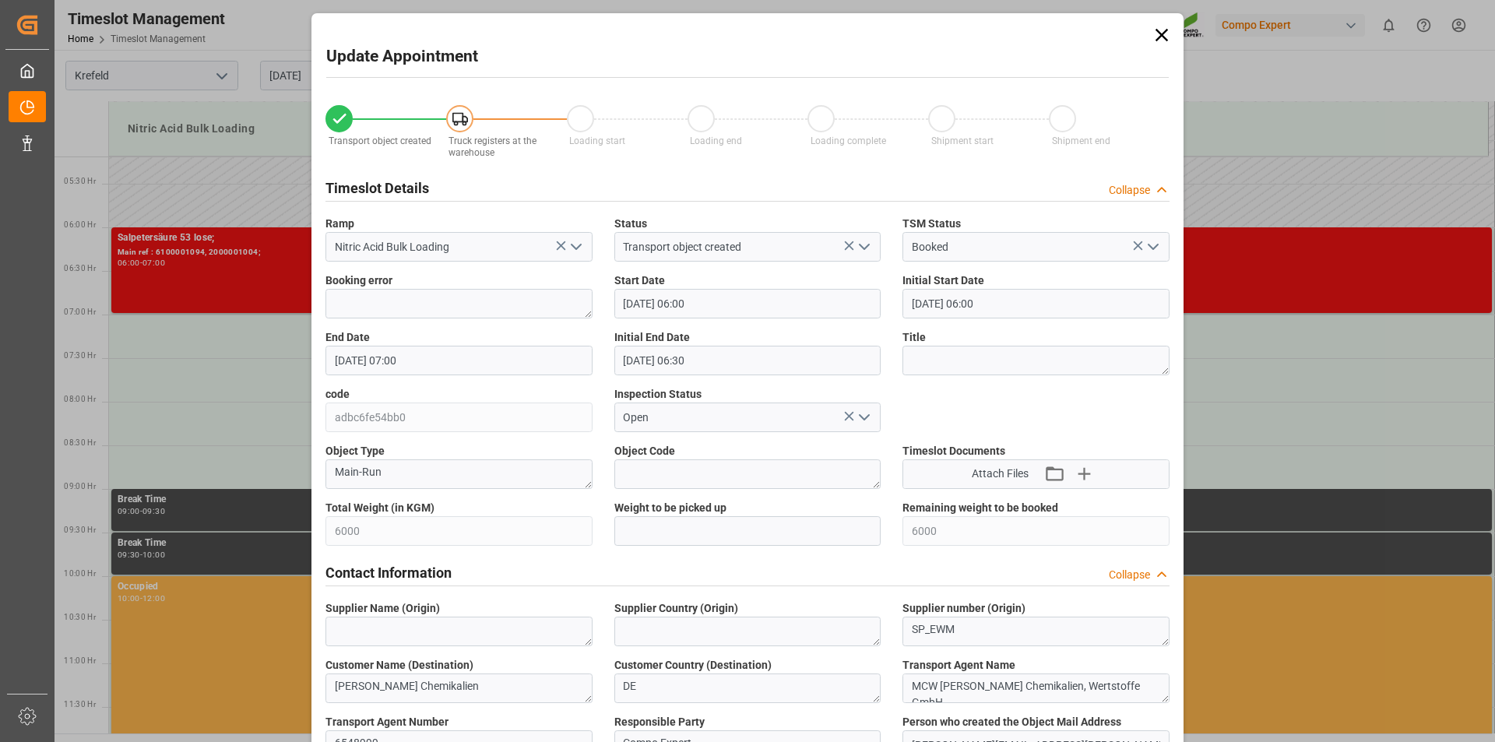
type input "15.08.2025 07:00"
type input "15.08.2025 06:30"
type input "11.08.2025 08:08"
type input "11.08.2025 06:26"
click at [939, 366] on textarea at bounding box center [1035, 361] width 267 height 30
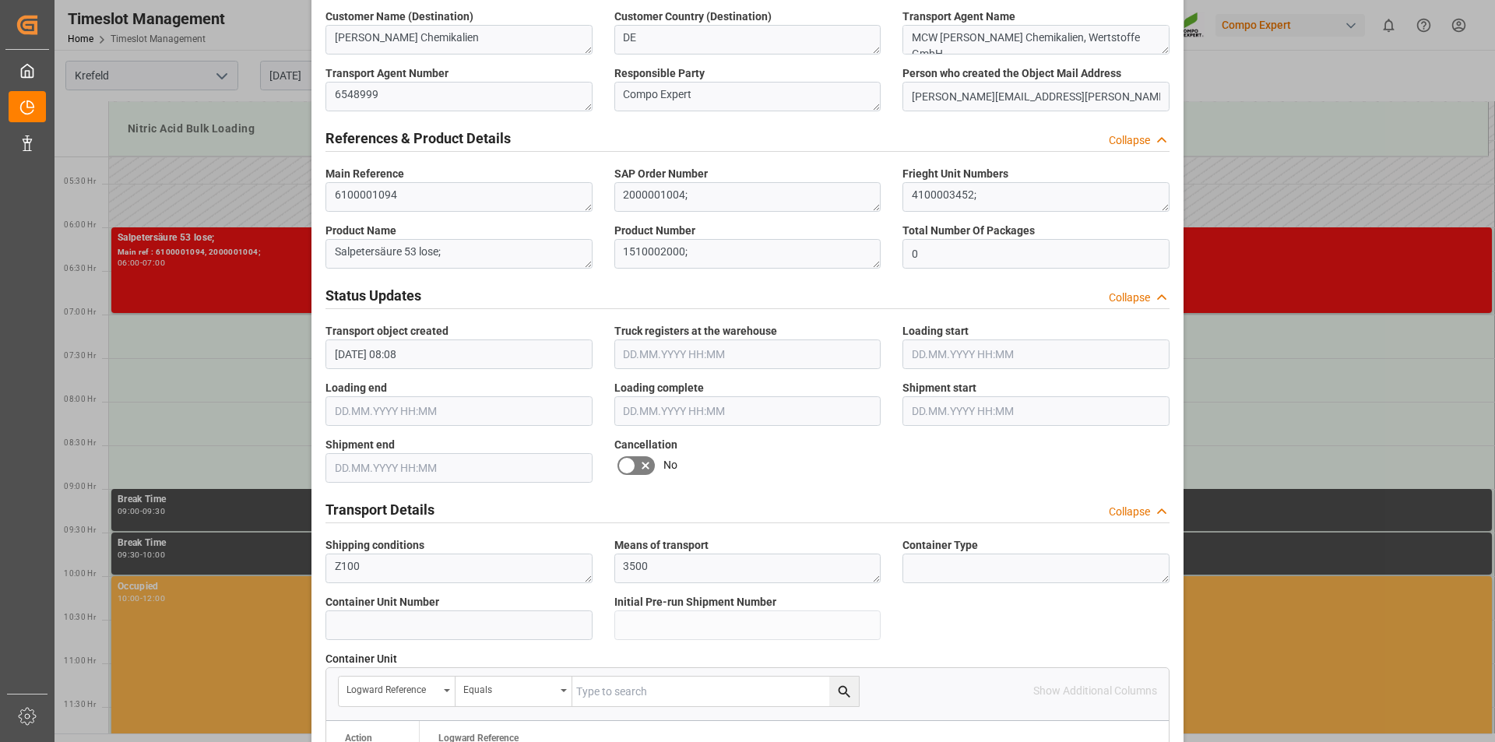
scroll to position [1297, 0]
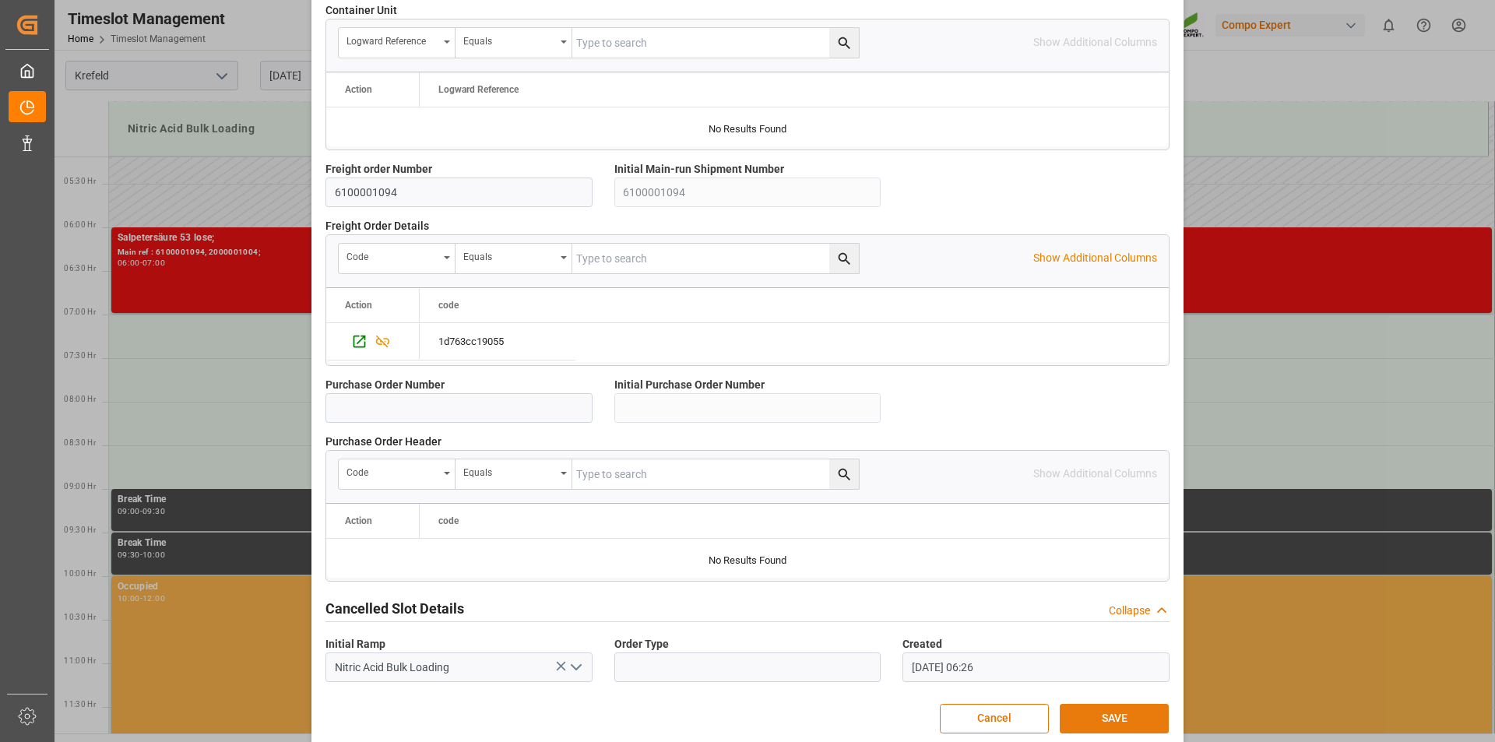
type textarea "162505"
click at [1087, 728] on button "SAVE" at bounding box center [1114, 719] width 109 height 30
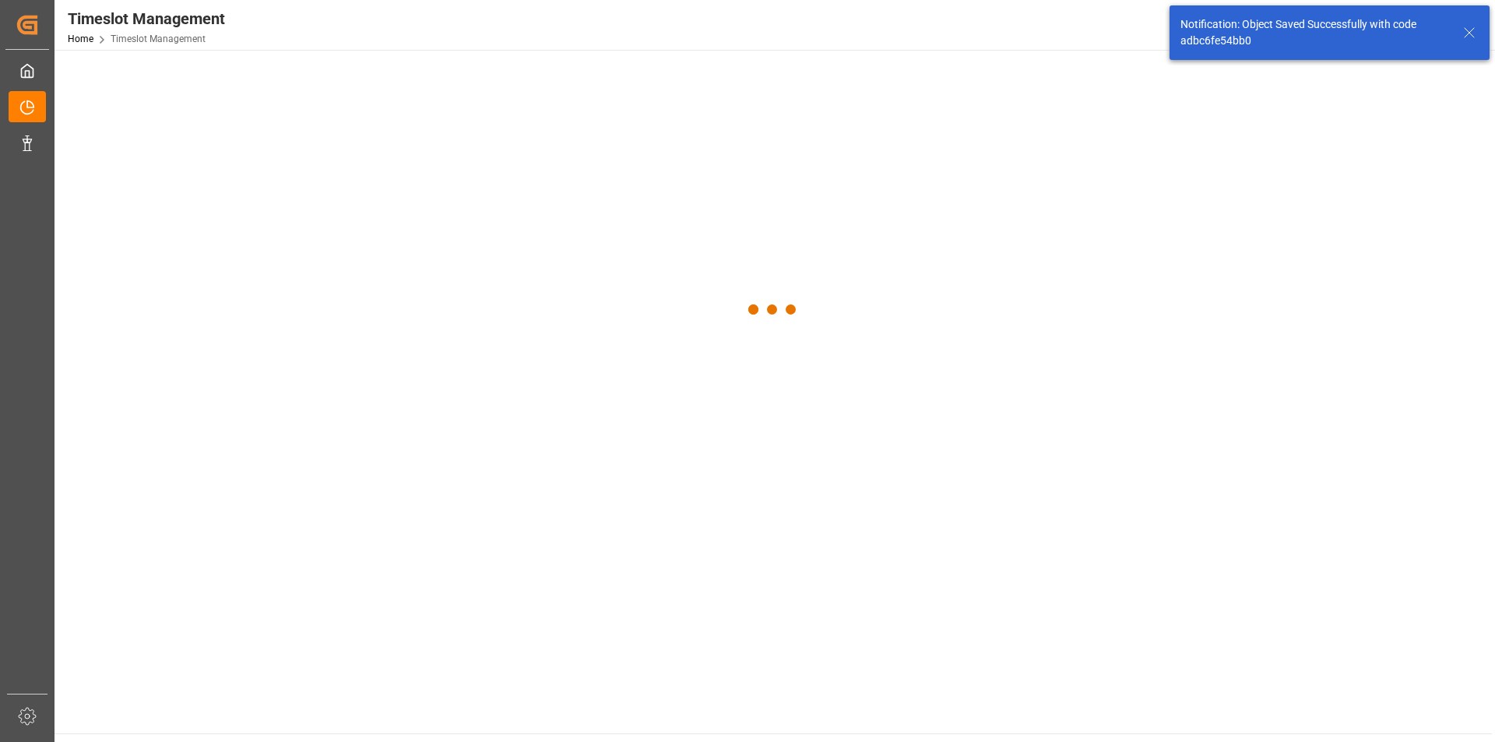
click at [1113, 415] on div at bounding box center [773, 309] width 1437 height 519
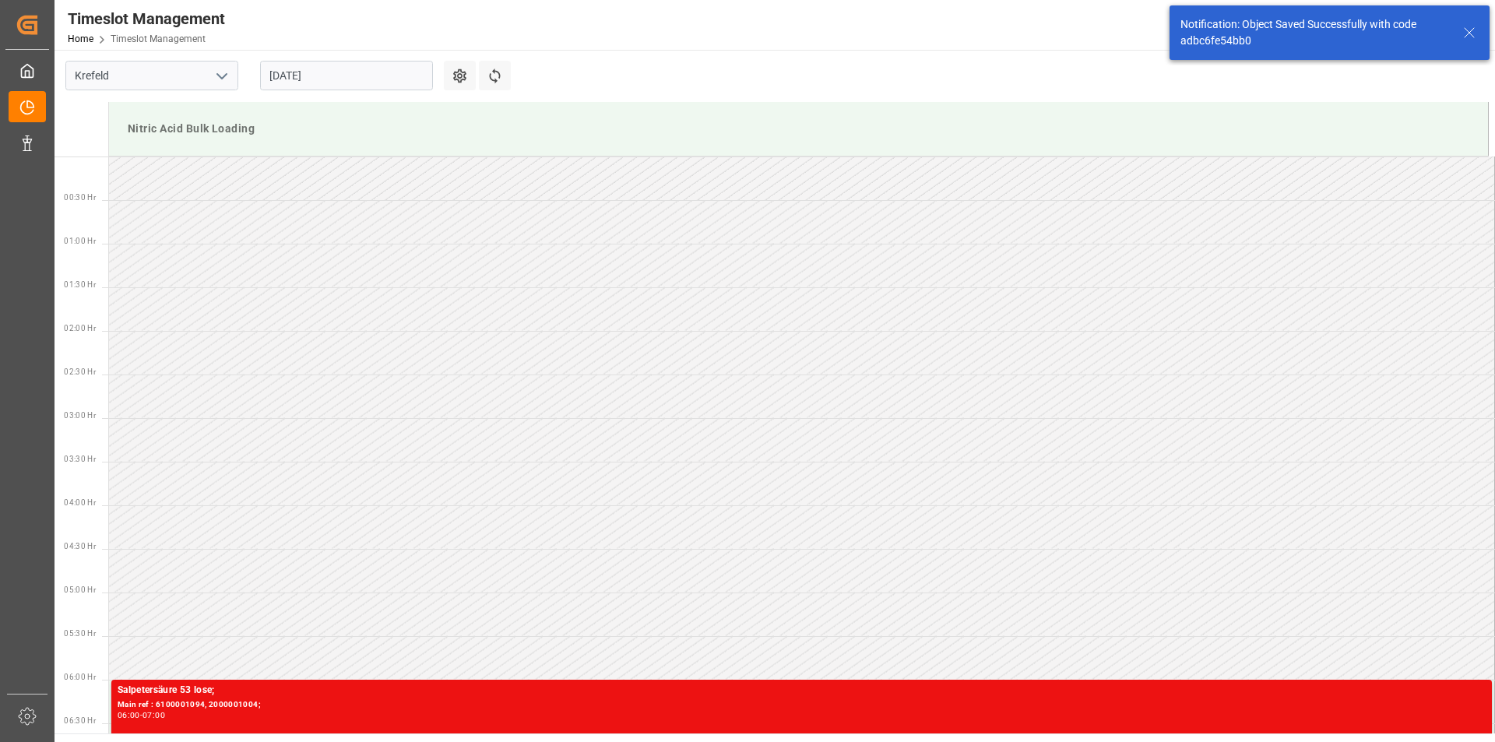
scroll to position [426, 0]
